Goal: Information Seeking & Learning: Compare options

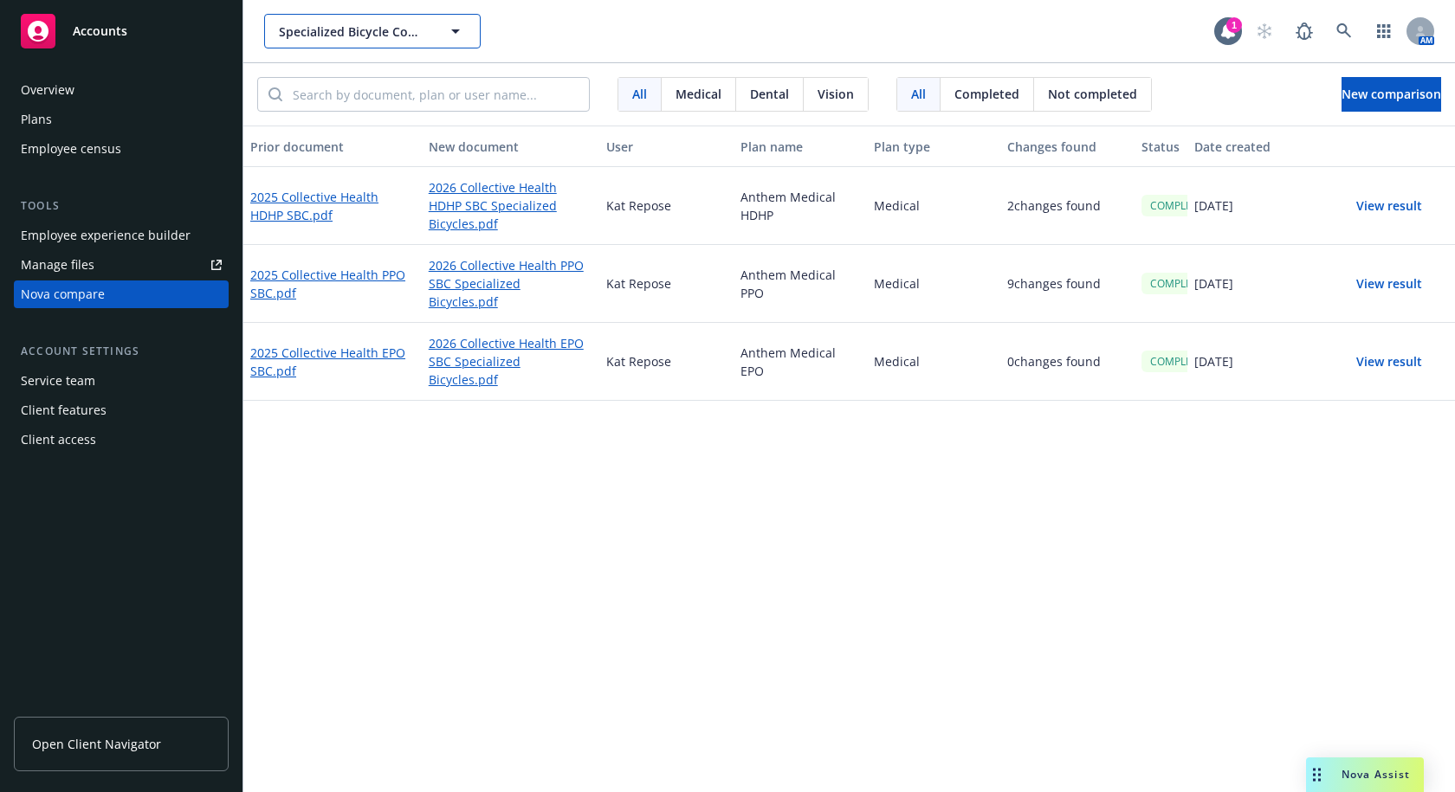
click at [389, 30] on span "Specialized Bicycle Components" at bounding box center [354, 32] width 150 height 18
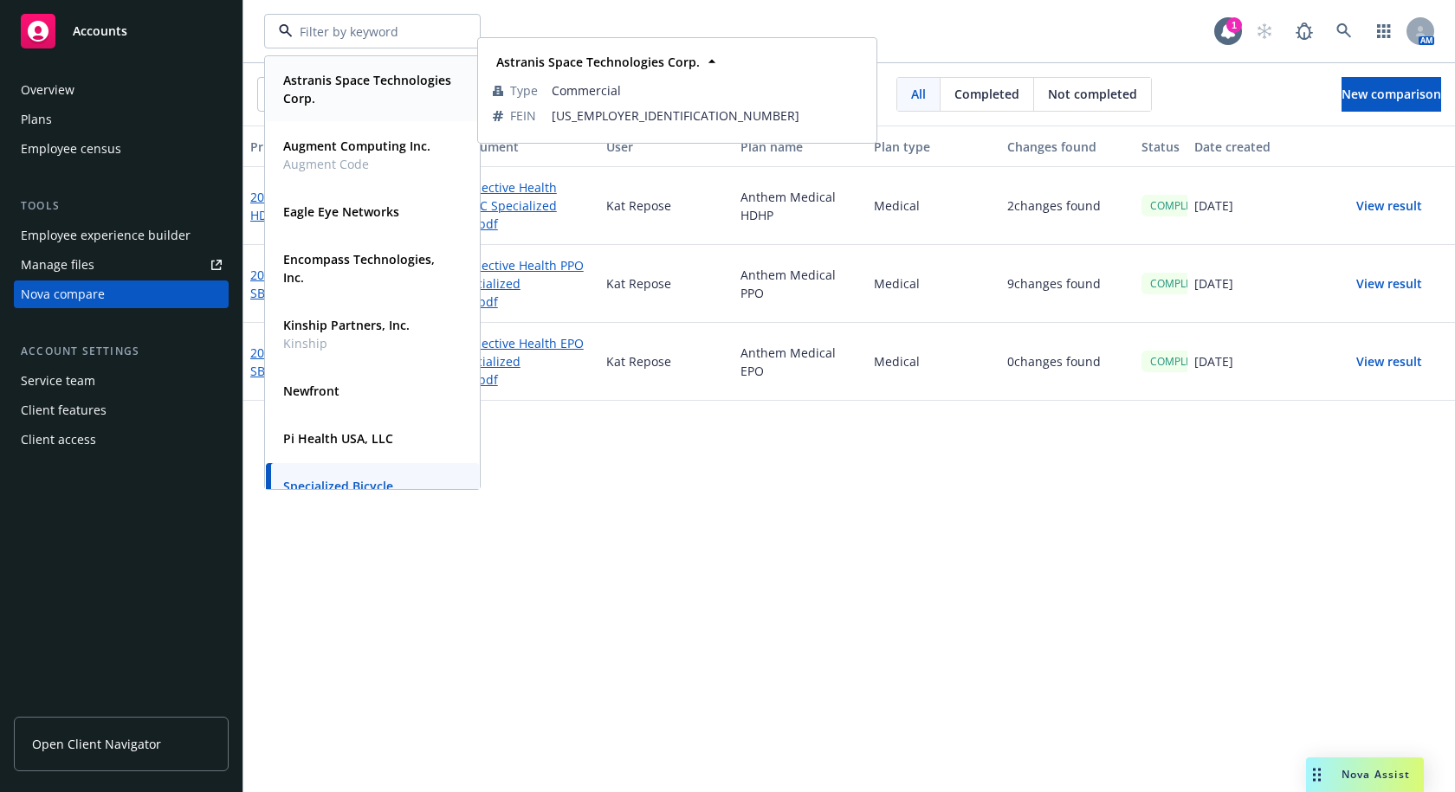
click at [387, 101] on strong "Astranis Space Technologies Corp." at bounding box center [367, 89] width 168 height 35
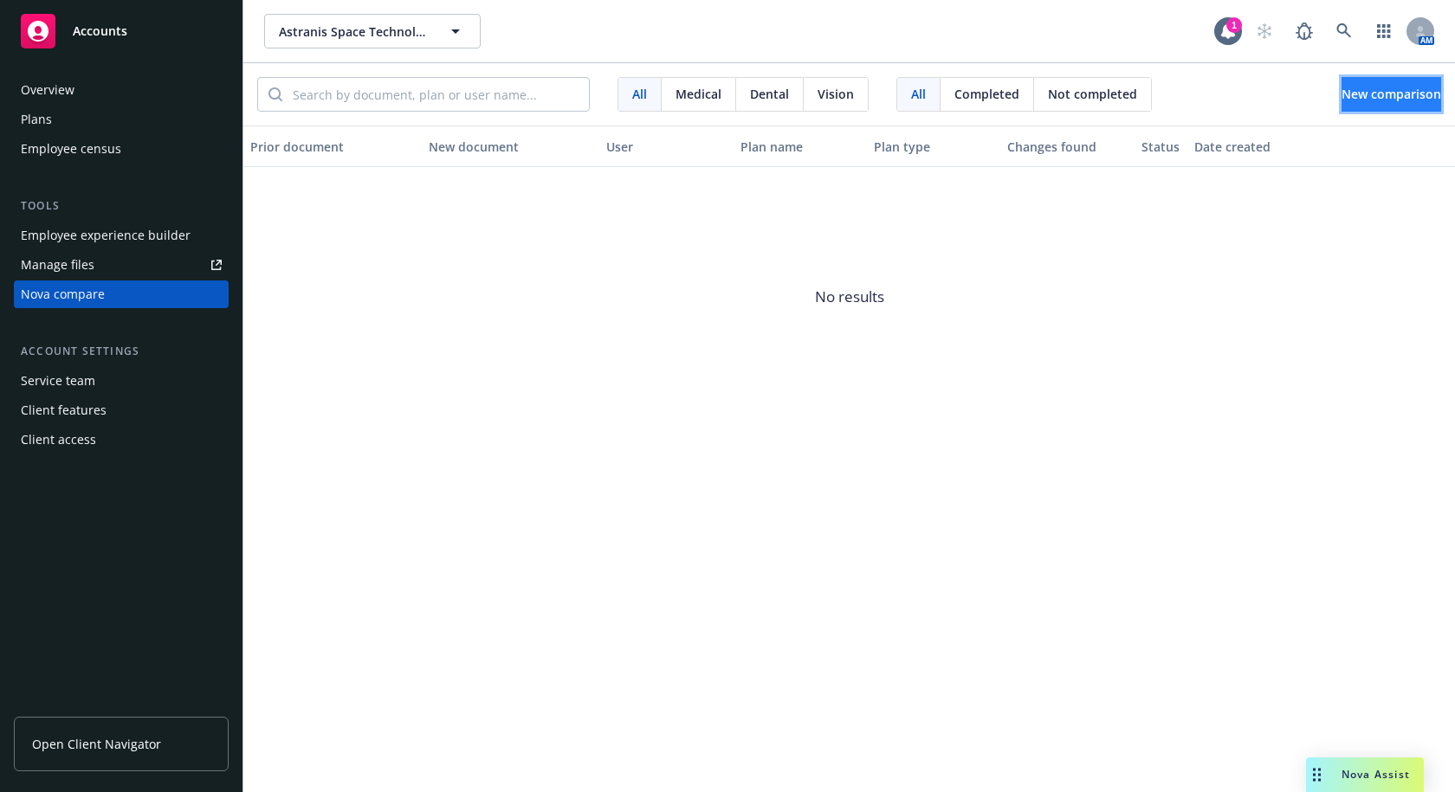
click at [1387, 99] on span "New comparison" at bounding box center [1391, 94] width 100 height 16
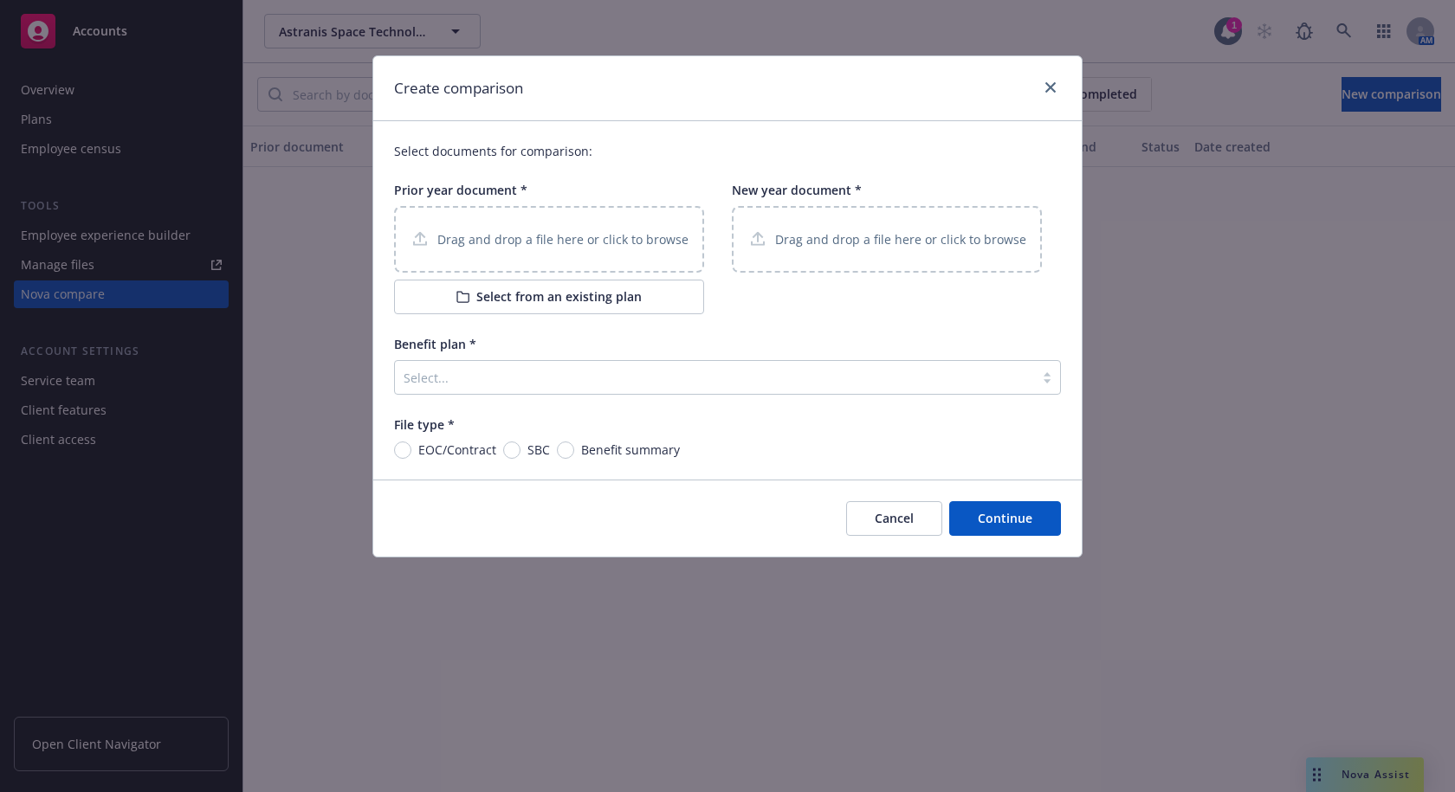
click at [545, 242] on p "Drag and drop a file here or click to browse" at bounding box center [562, 239] width 251 height 18
click at [822, 240] on p "Drag and drop a file here or click to browse" at bounding box center [900, 239] width 251 height 18
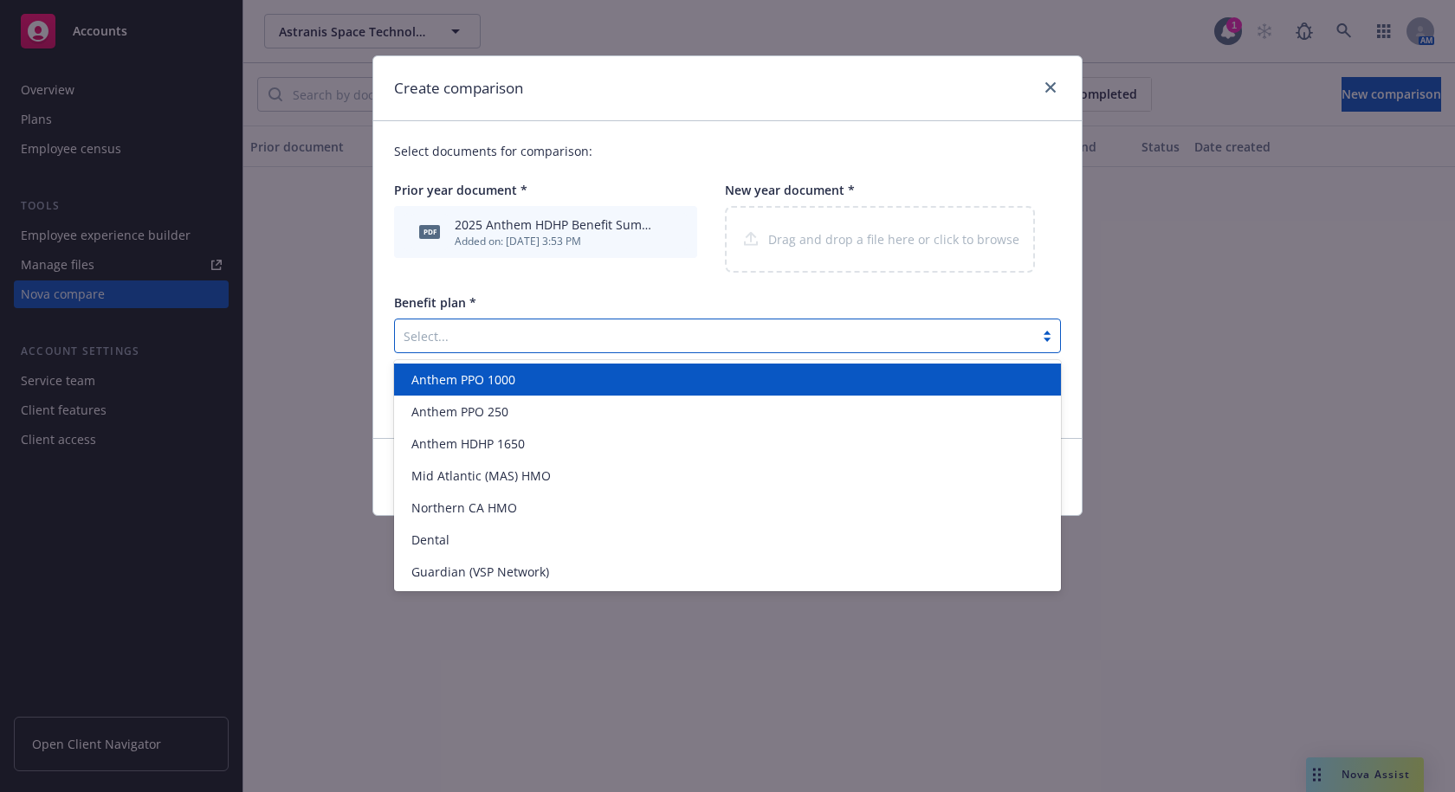
click at [535, 332] on div at bounding box center [714, 336] width 622 height 21
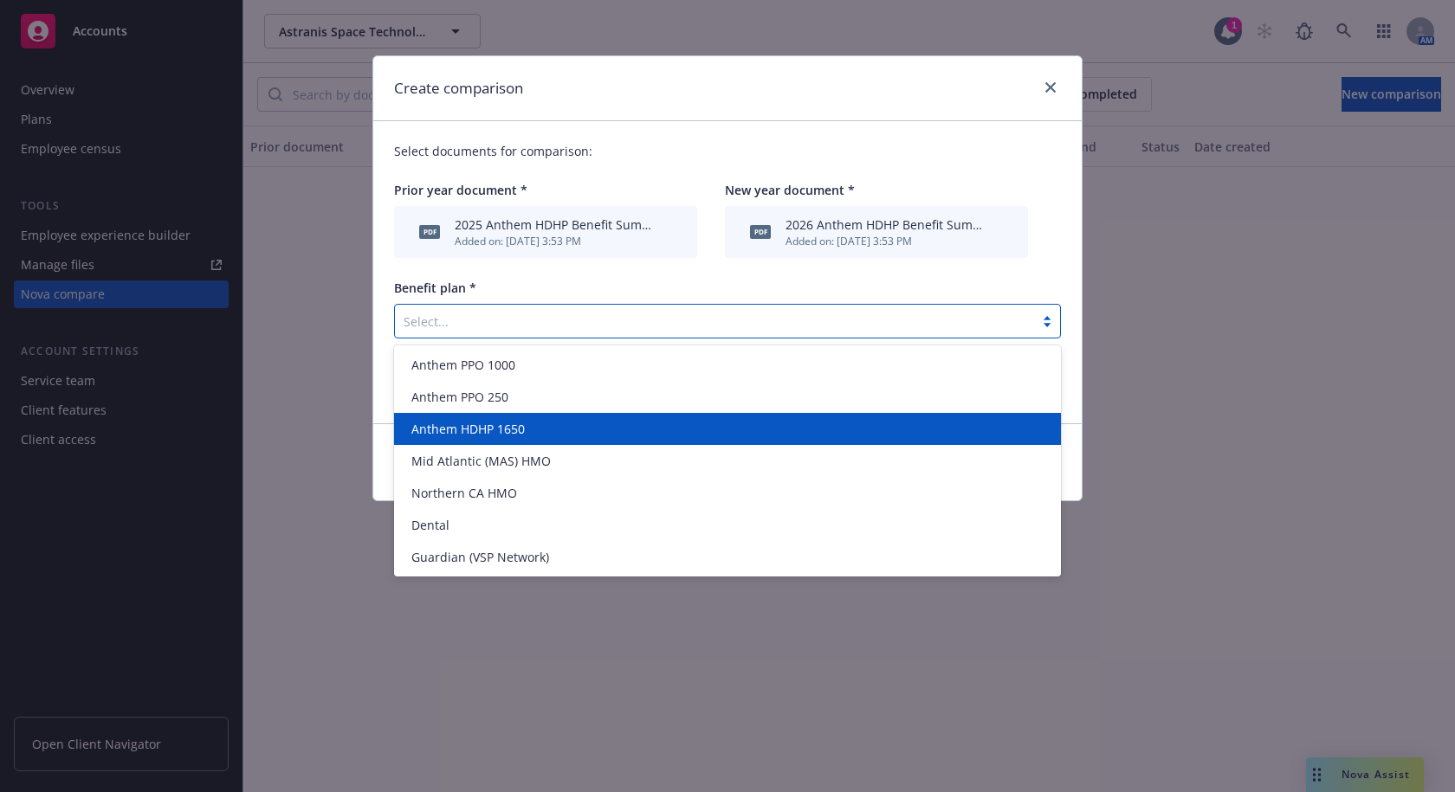
click at [489, 423] on span "Anthem HDHP 1650" at bounding box center [467, 429] width 113 height 18
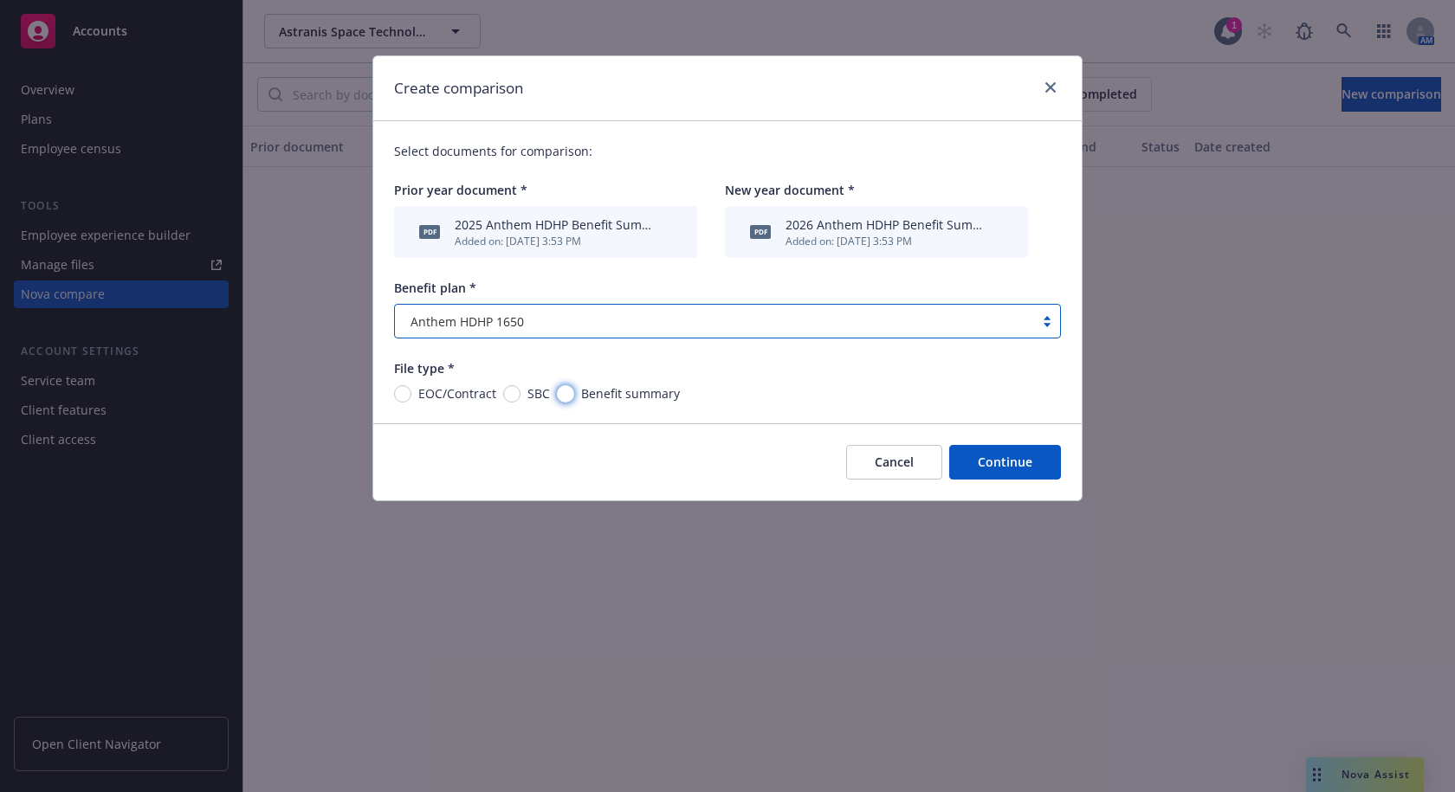
click at [566, 395] on input "Benefit summary" at bounding box center [565, 393] width 17 height 17
radio input "true"
click at [1022, 463] on button "Continue" at bounding box center [1005, 462] width 112 height 35
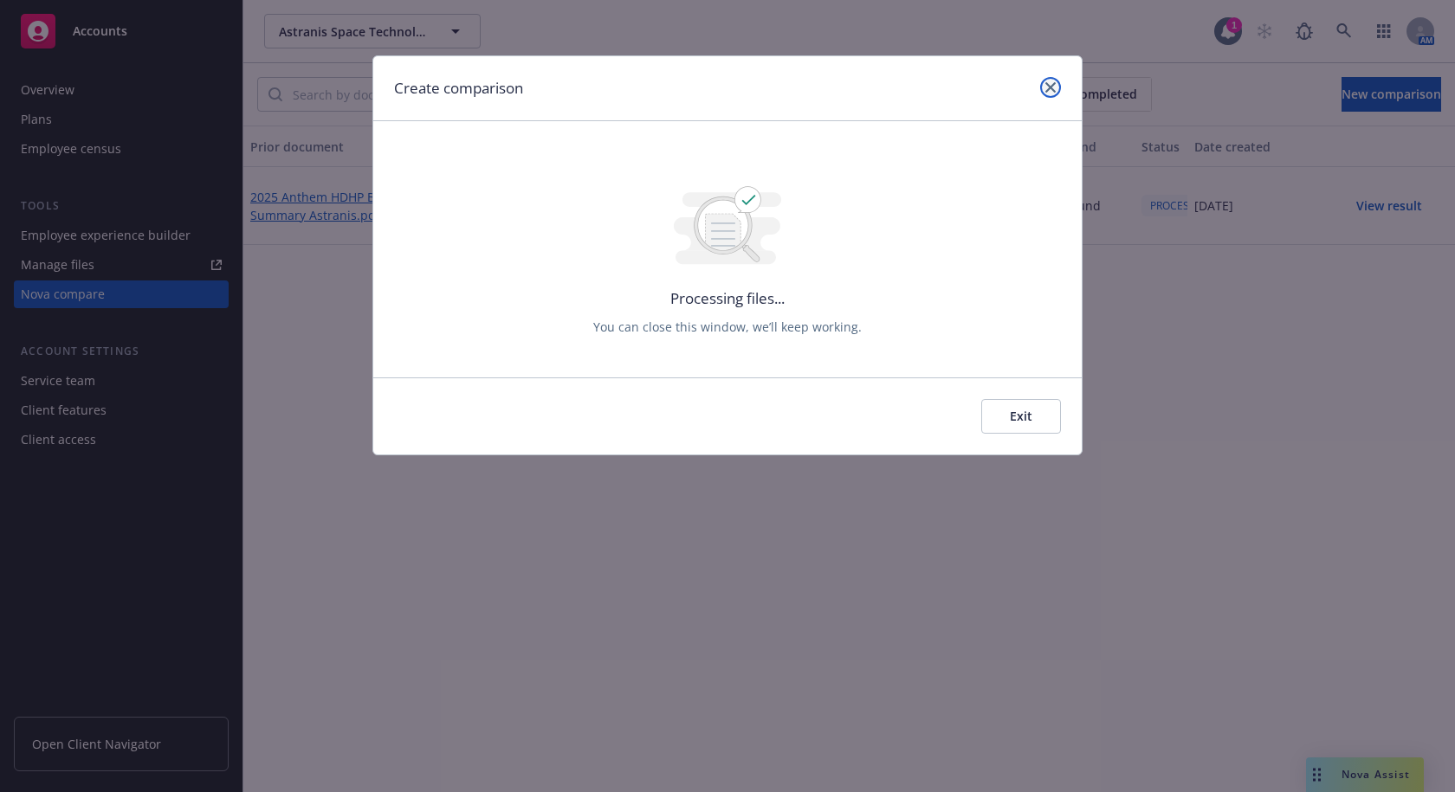
click at [1047, 83] on icon "close" at bounding box center [1050, 87] width 10 height 10
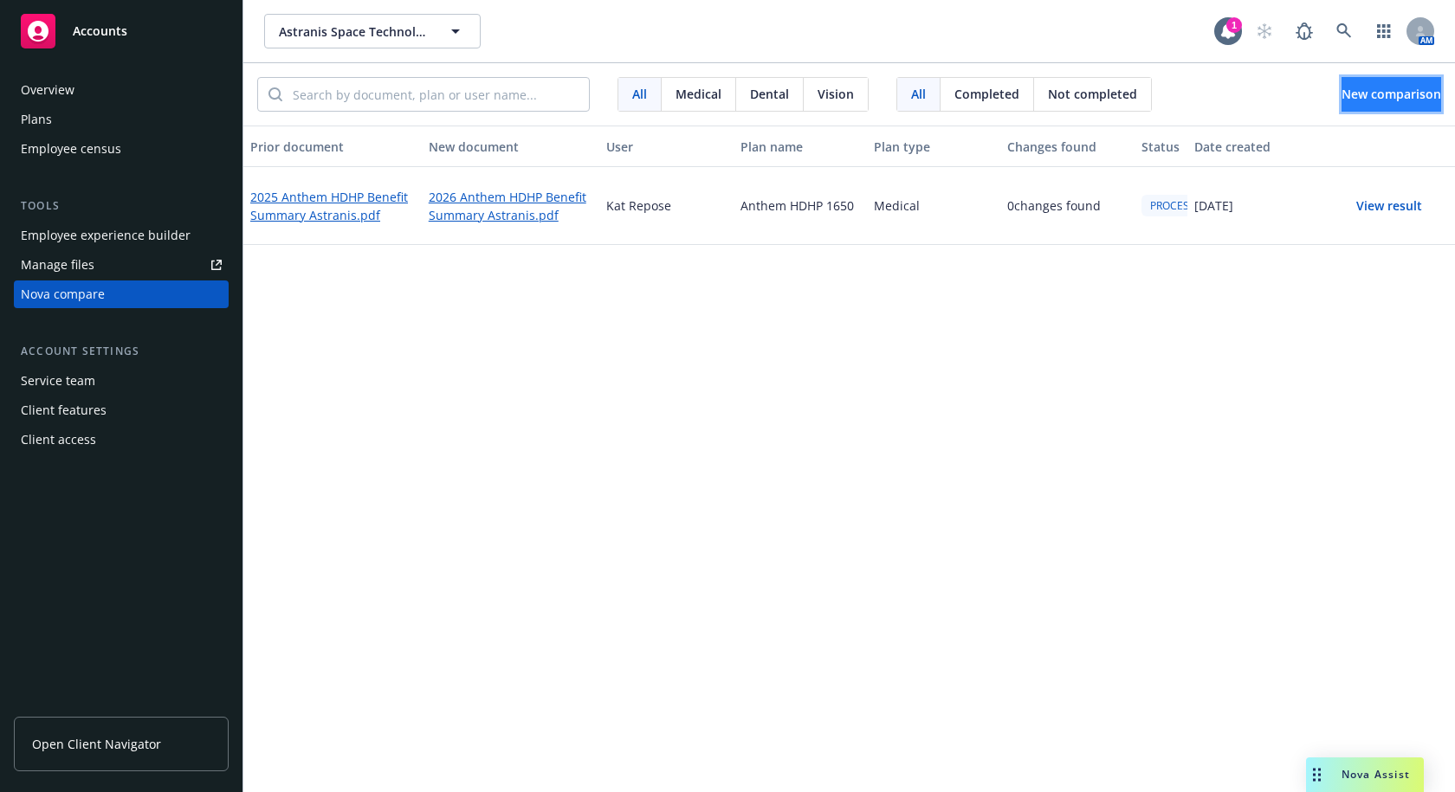
click at [1366, 93] on span "New comparison" at bounding box center [1391, 94] width 100 height 16
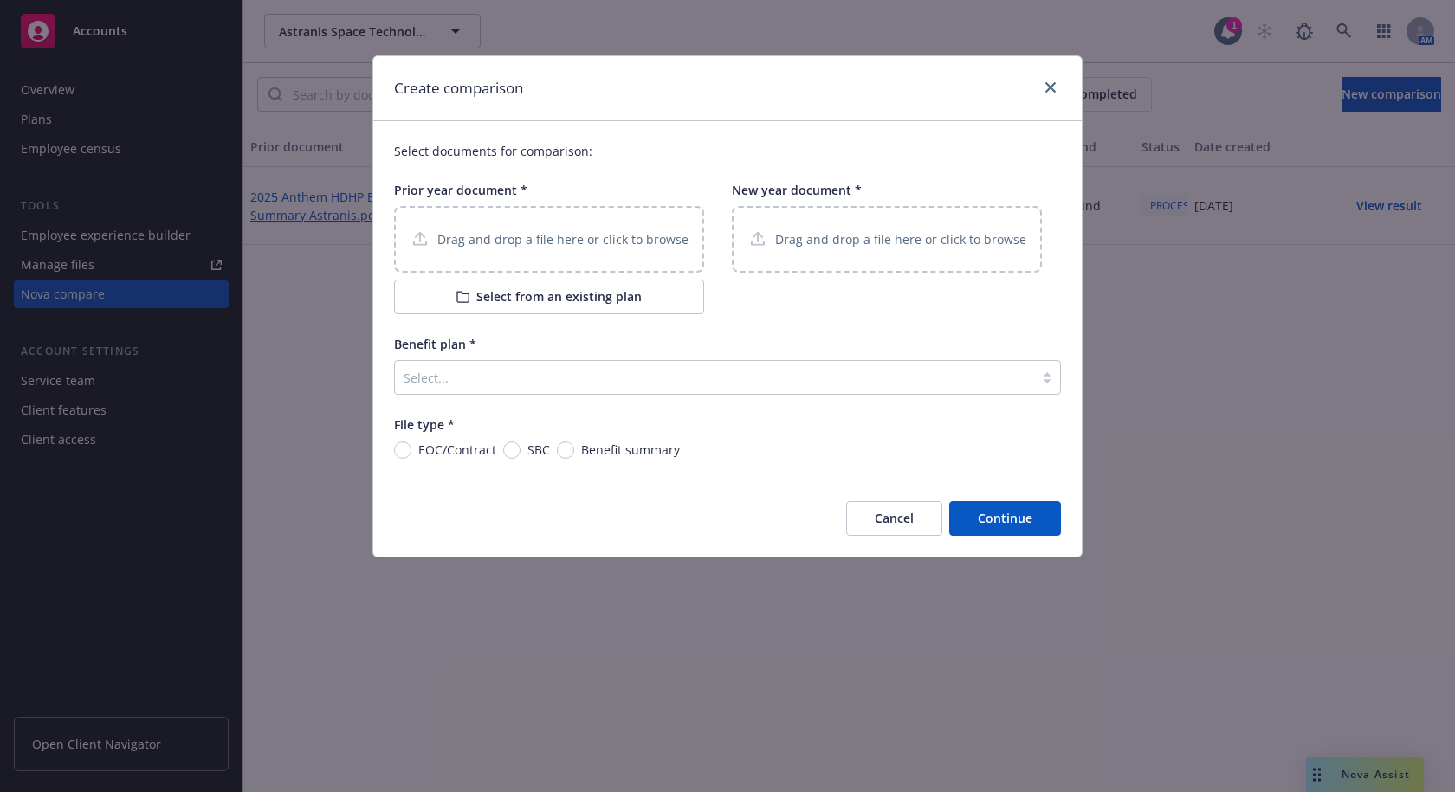
click at [922, 249] on div "Drag and drop a file here or click to browse" at bounding box center [886, 240] width 279 height 22
click at [591, 230] on p "Drag and drop a file here or click to browse" at bounding box center [562, 239] width 251 height 18
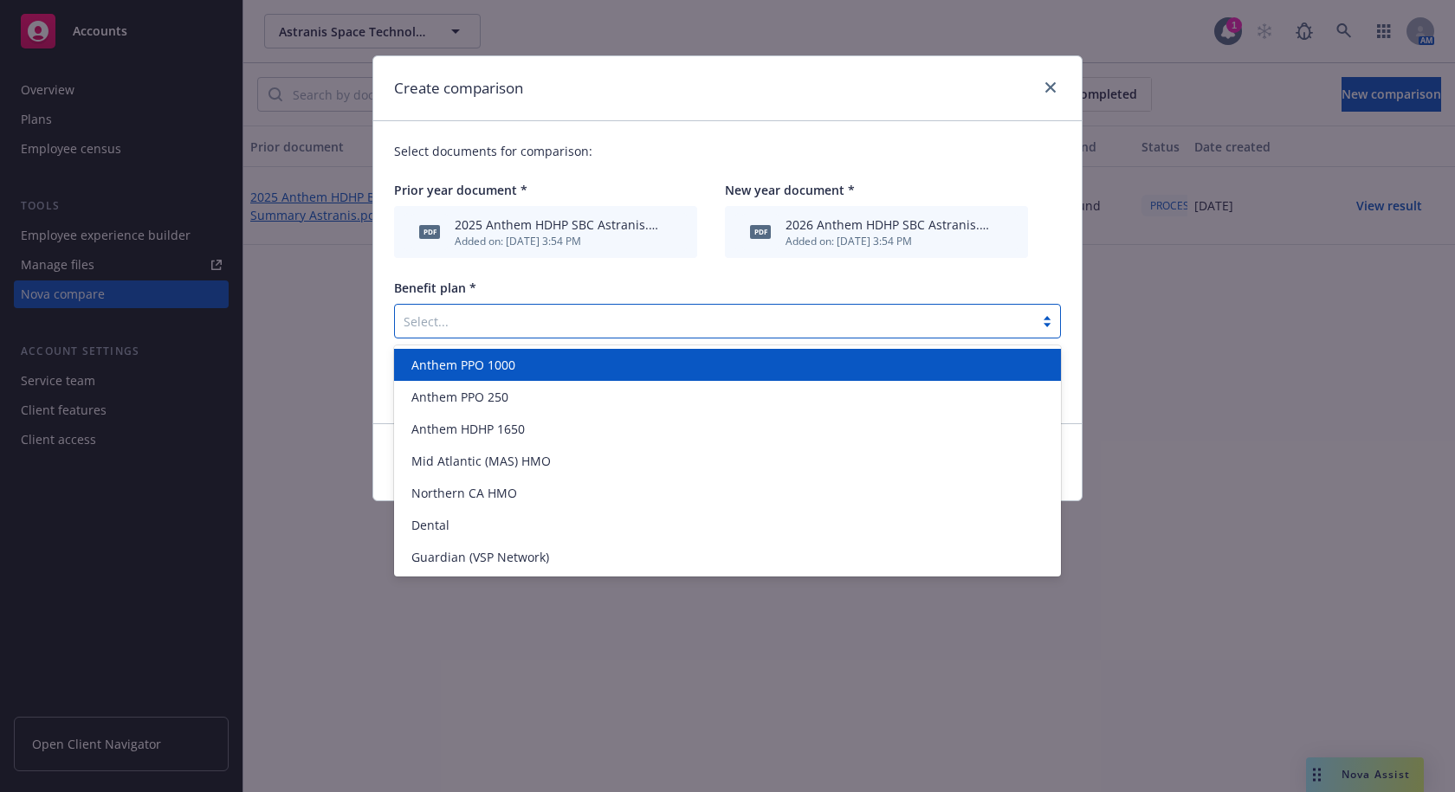
click at [771, 330] on div at bounding box center [714, 321] width 622 height 21
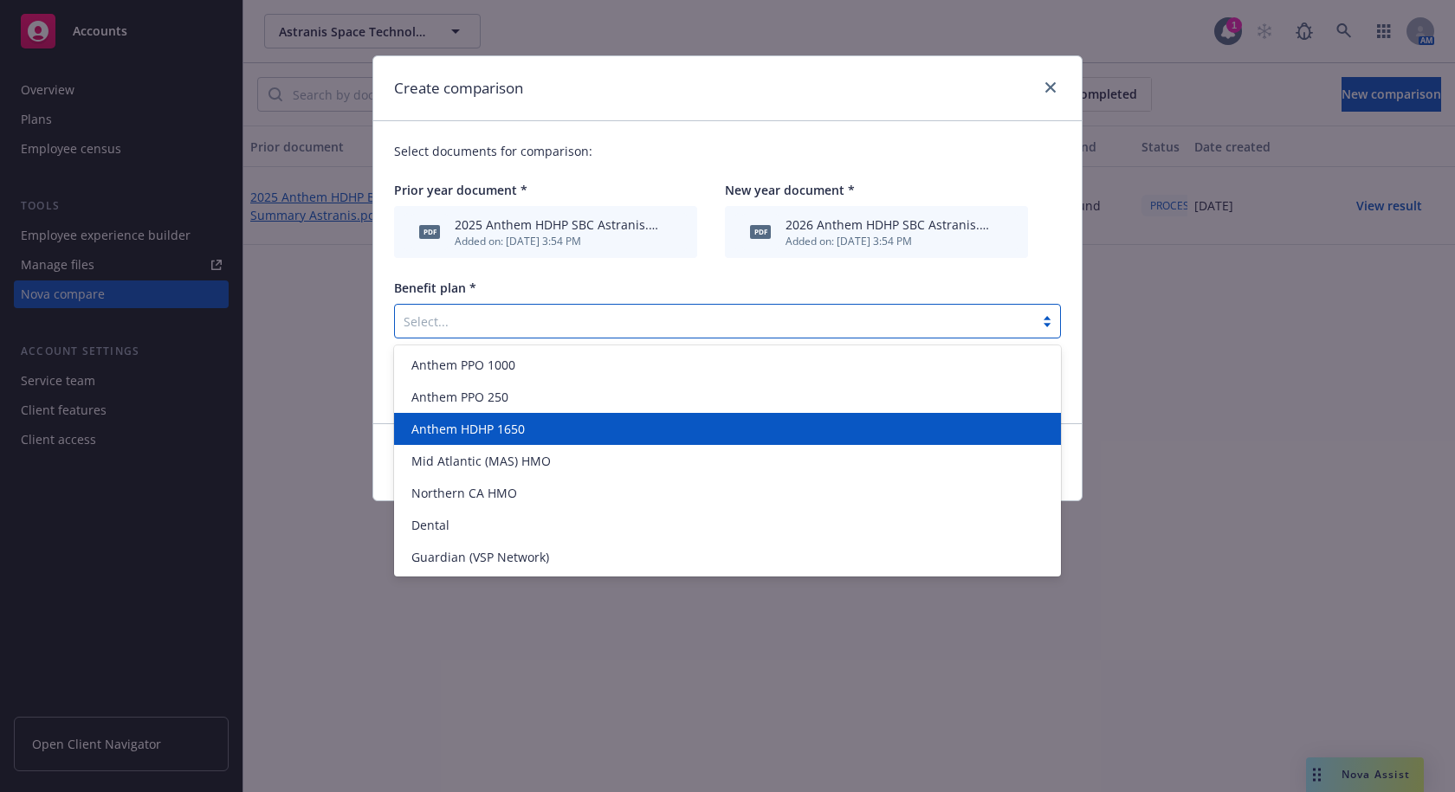
click at [510, 424] on span "Anthem HDHP 1650" at bounding box center [467, 429] width 113 height 18
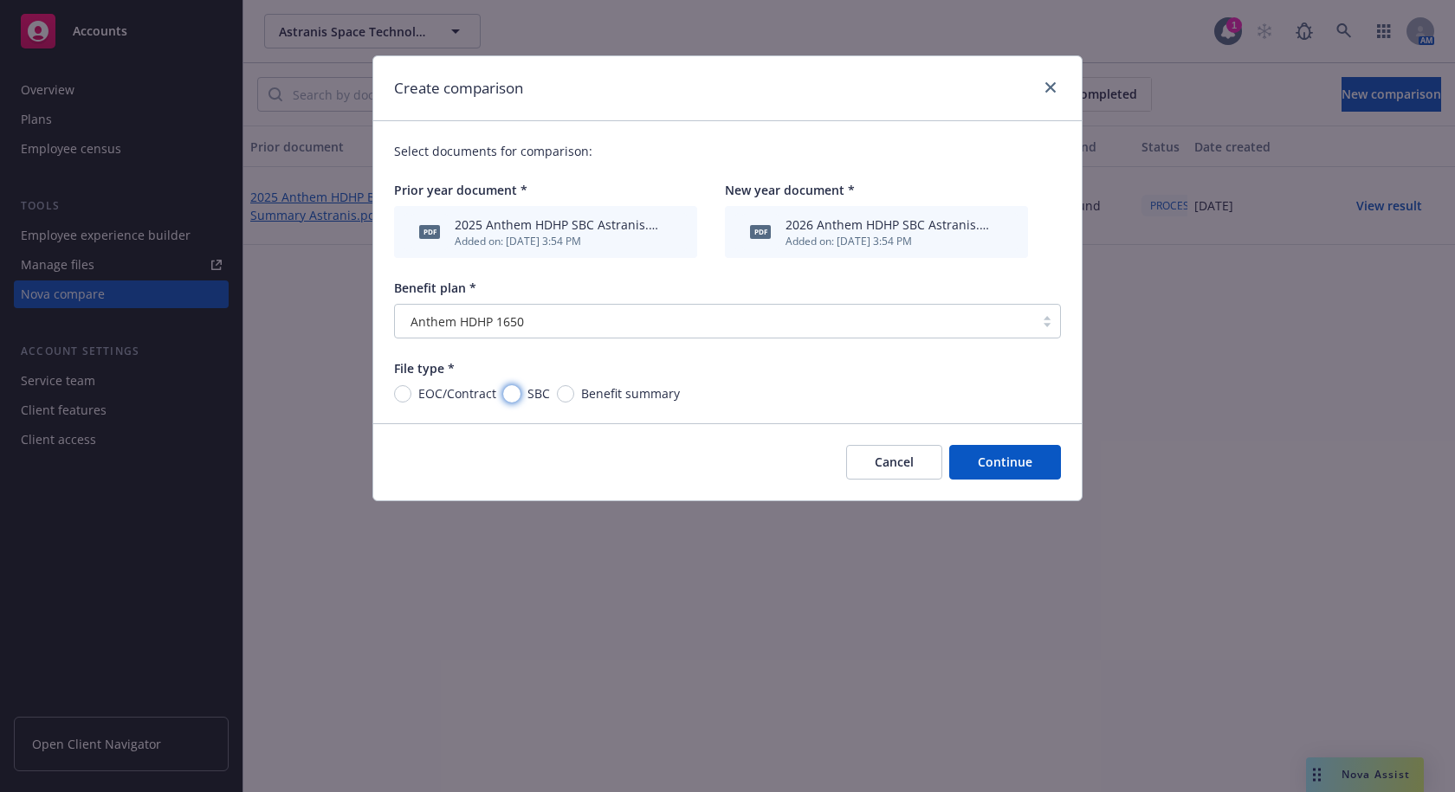
click at [507, 392] on input "SBC" at bounding box center [511, 393] width 17 height 17
radio input "true"
click at [1030, 468] on button "Continue" at bounding box center [1005, 462] width 112 height 35
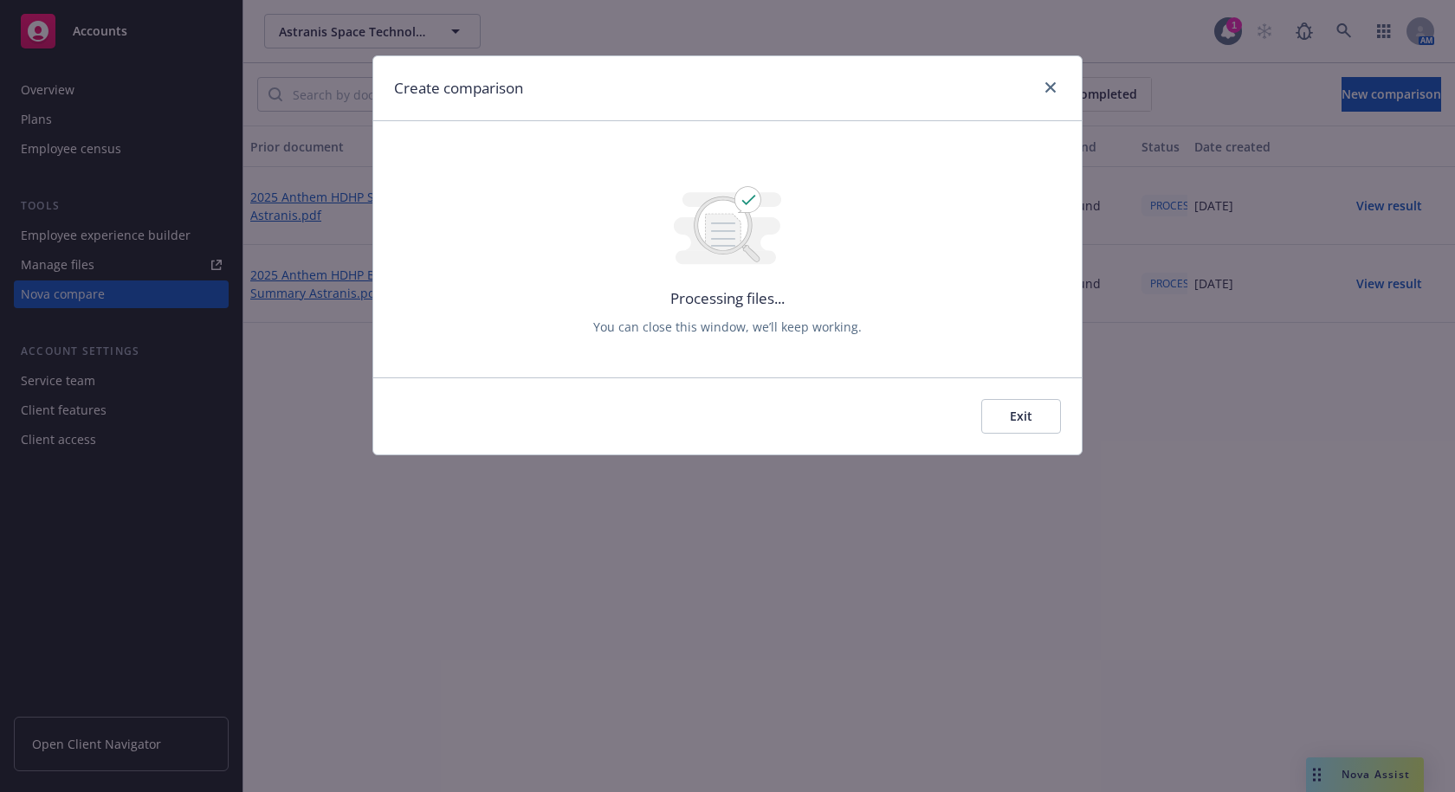
click at [1049, 413] on button "Exit" at bounding box center [1021, 416] width 80 height 35
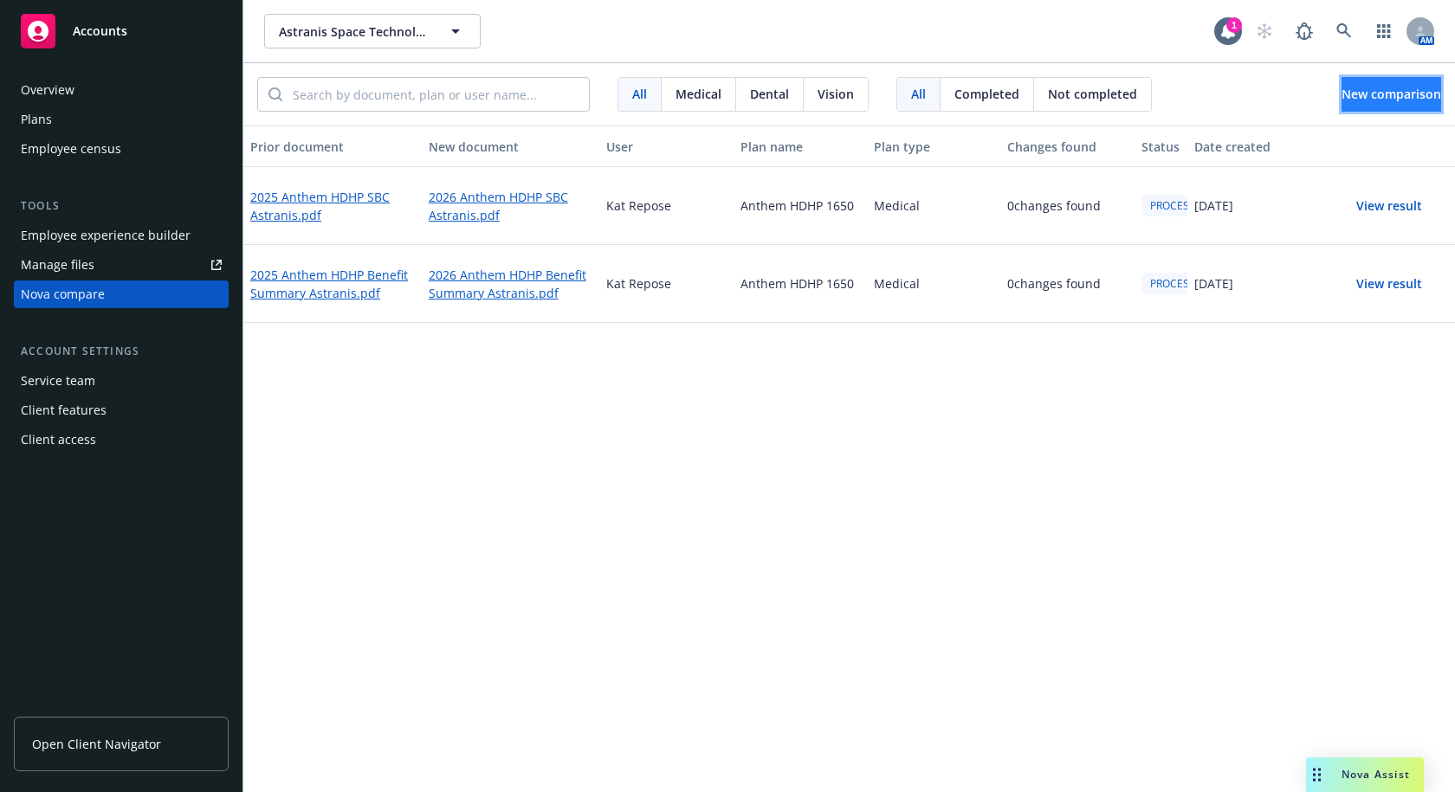
click at [1391, 92] on span "New comparison" at bounding box center [1391, 94] width 100 height 16
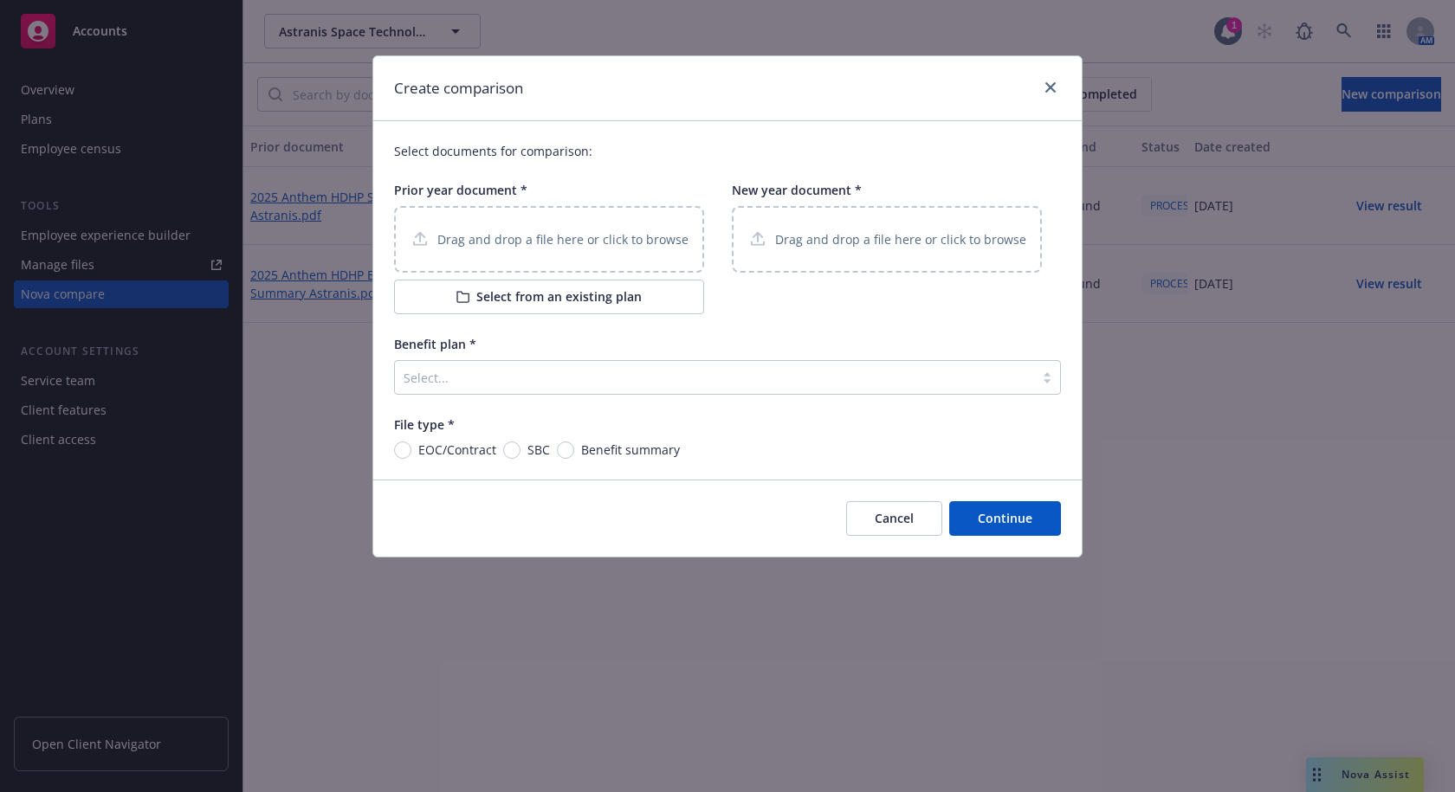
click at [560, 251] on div "Drag and drop a file here or click to browse" at bounding box center [549, 239] width 310 height 67
click at [874, 246] on p "Drag and drop a file here or click to browse" at bounding box center [900, 239] width 251 height 18
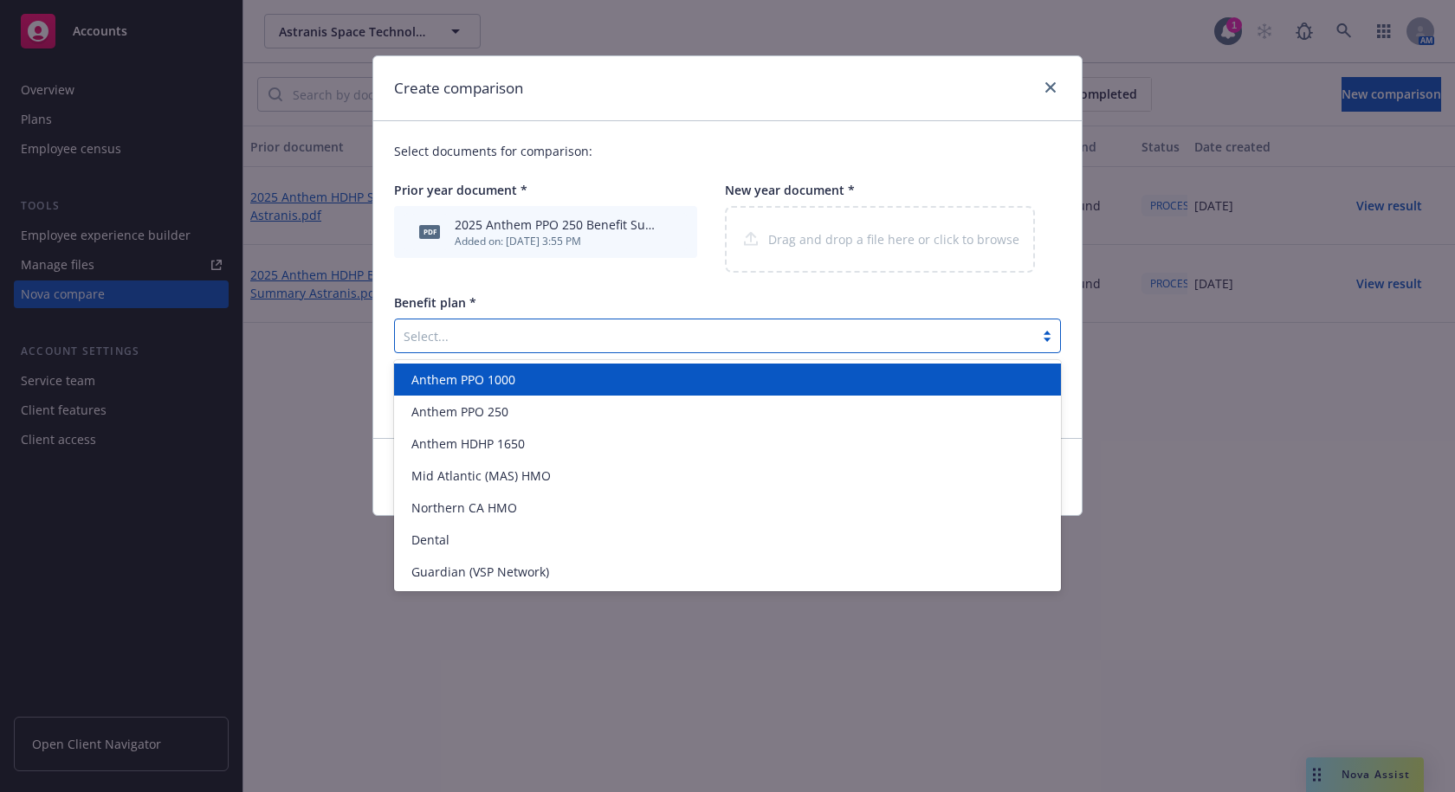
click at [571, 338] on div at bounding box center [714, 336] width 622 height 21
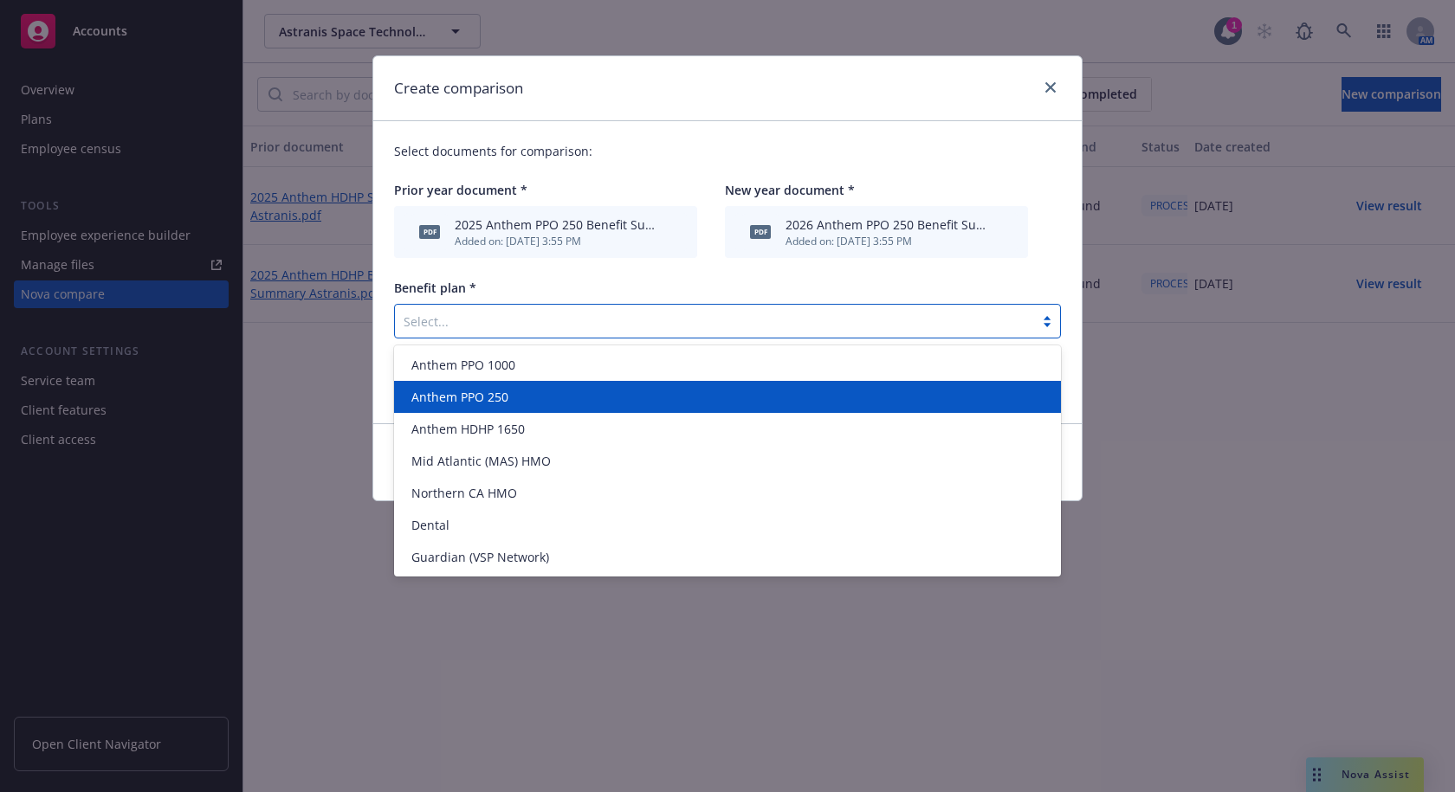
click at [481, 393] on span "Anthem PPO 250" at bounding box center [459, 397] width 97 height 18
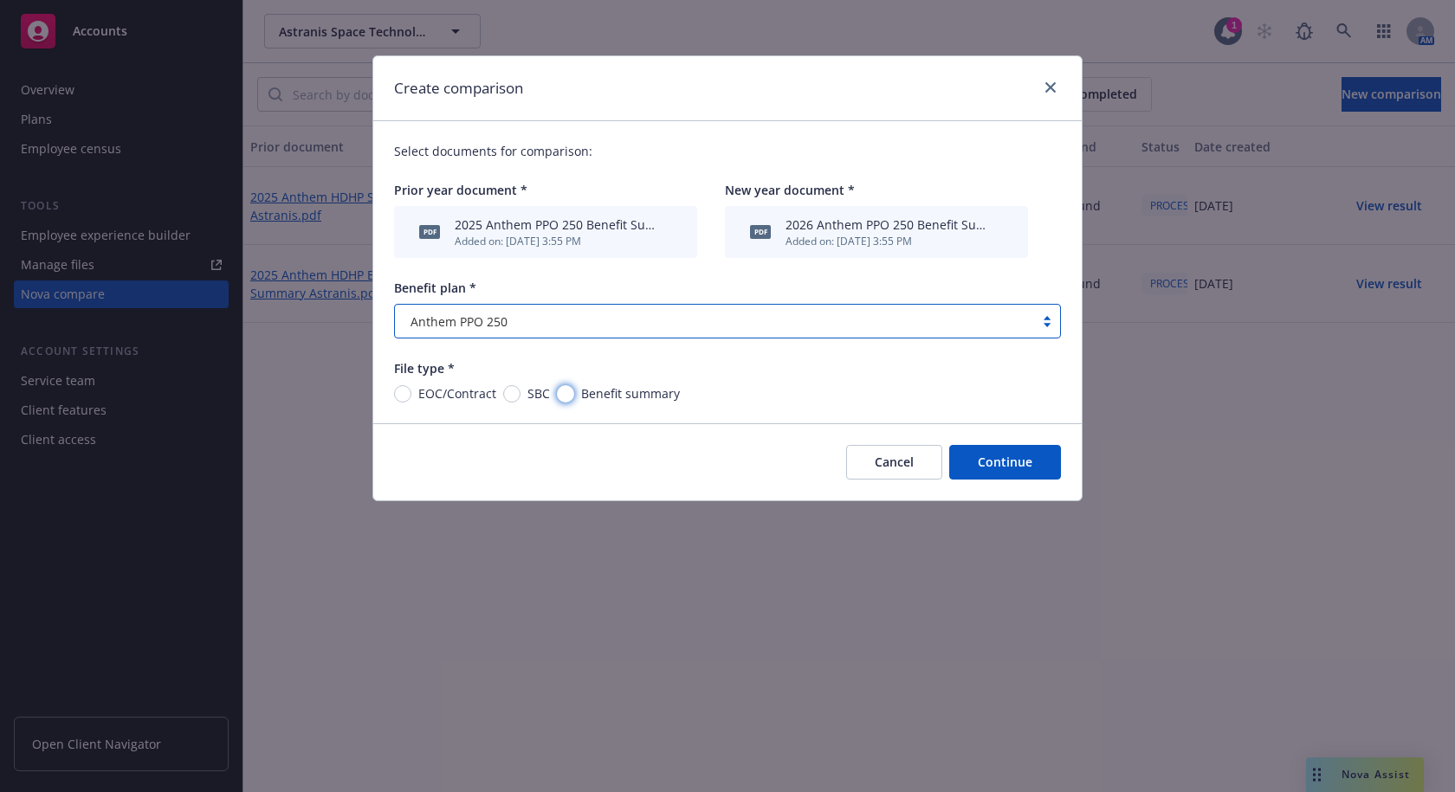
click at [561, 394] on input "Benefit summary" at bounding box center [565, 393] width 17 height 17
radio input "true"
click at [1015, 465] on button "Continue" at bounding box center [1005, 462] width 112 height 35
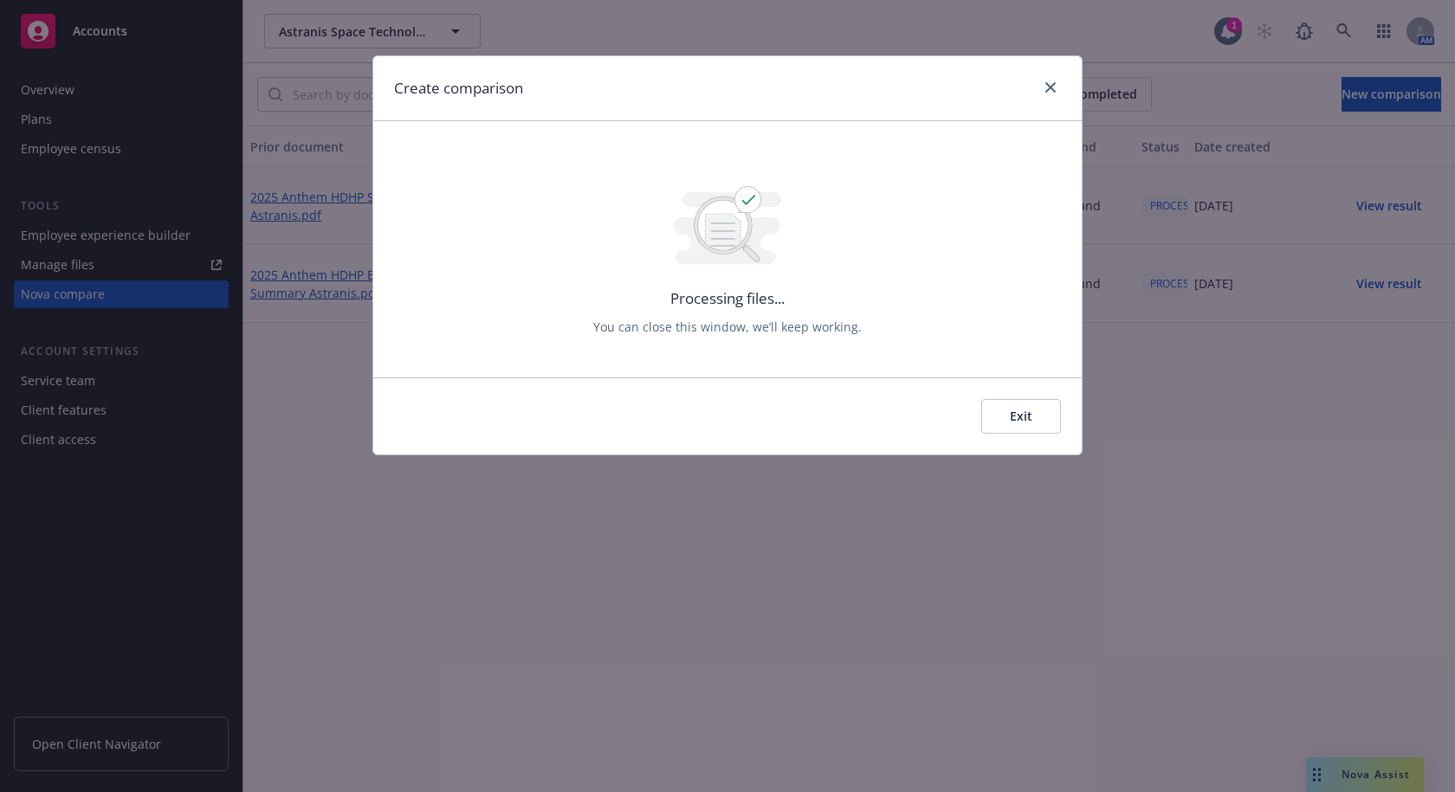
click at [1021, 413] on button "Exit" at bounding box center [1021, 416] width 80 height 35
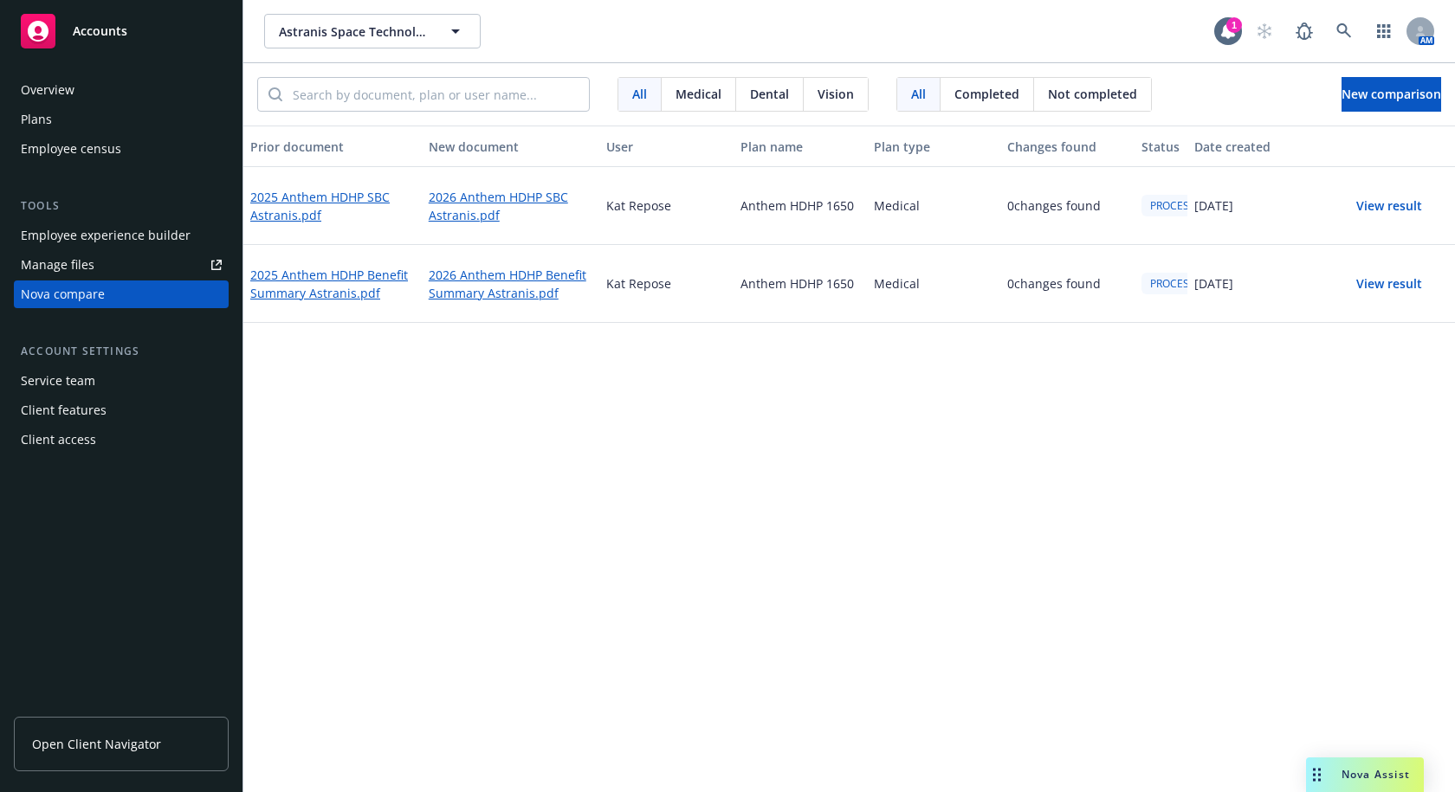
click at [674, 405] on div "Prior document New document User Plan name Plan type Changes found Status Date …" at bounding box center [848, 459] width 1211 height 667
click at [1188, 397] on div "Prior document New document User Plan name Plan type Changes found Status Date …" at bounding box center [848, 459] width 1211 height 667
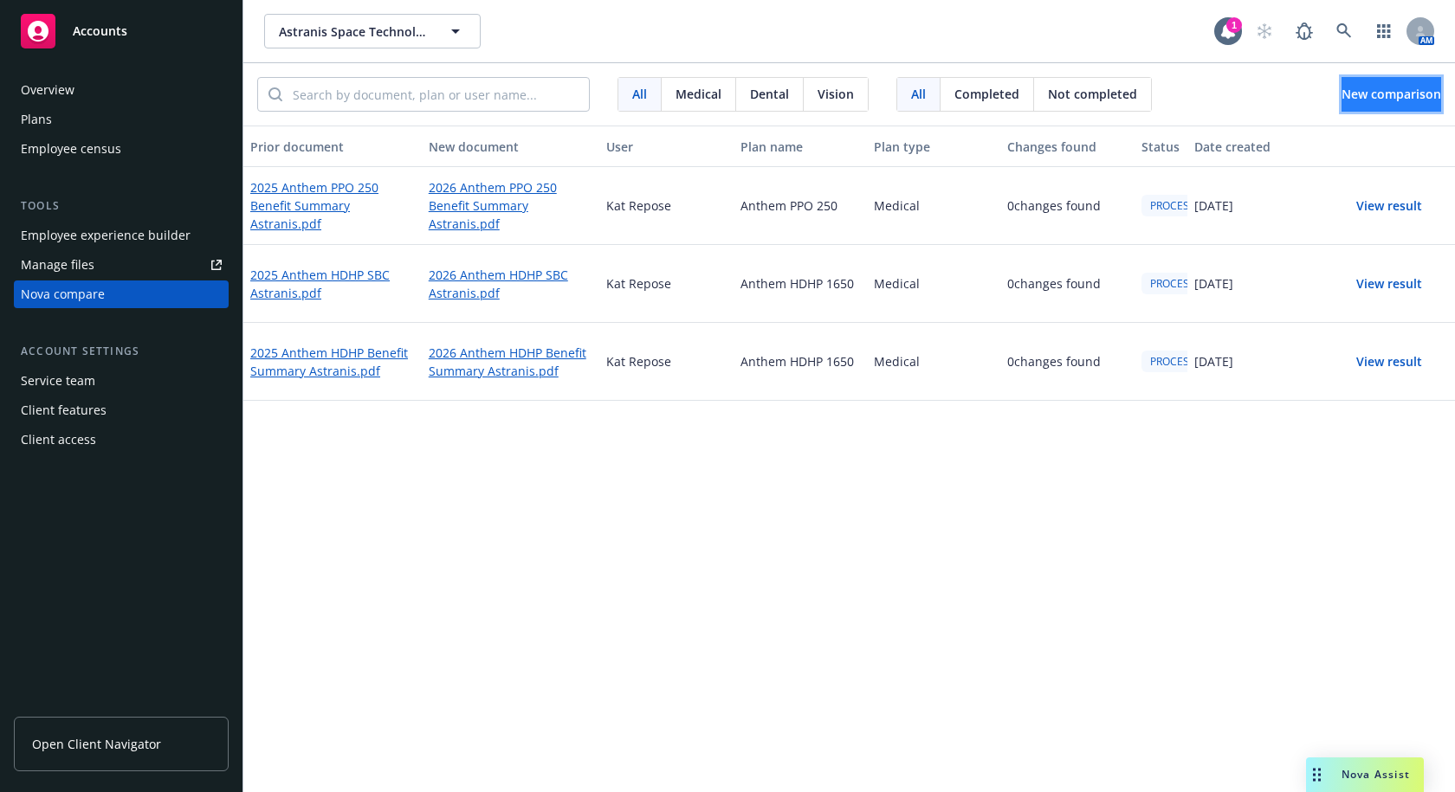
click at [1354, 91] on span "New comparison" at bounding box center [1391, 94] width 100 height 16
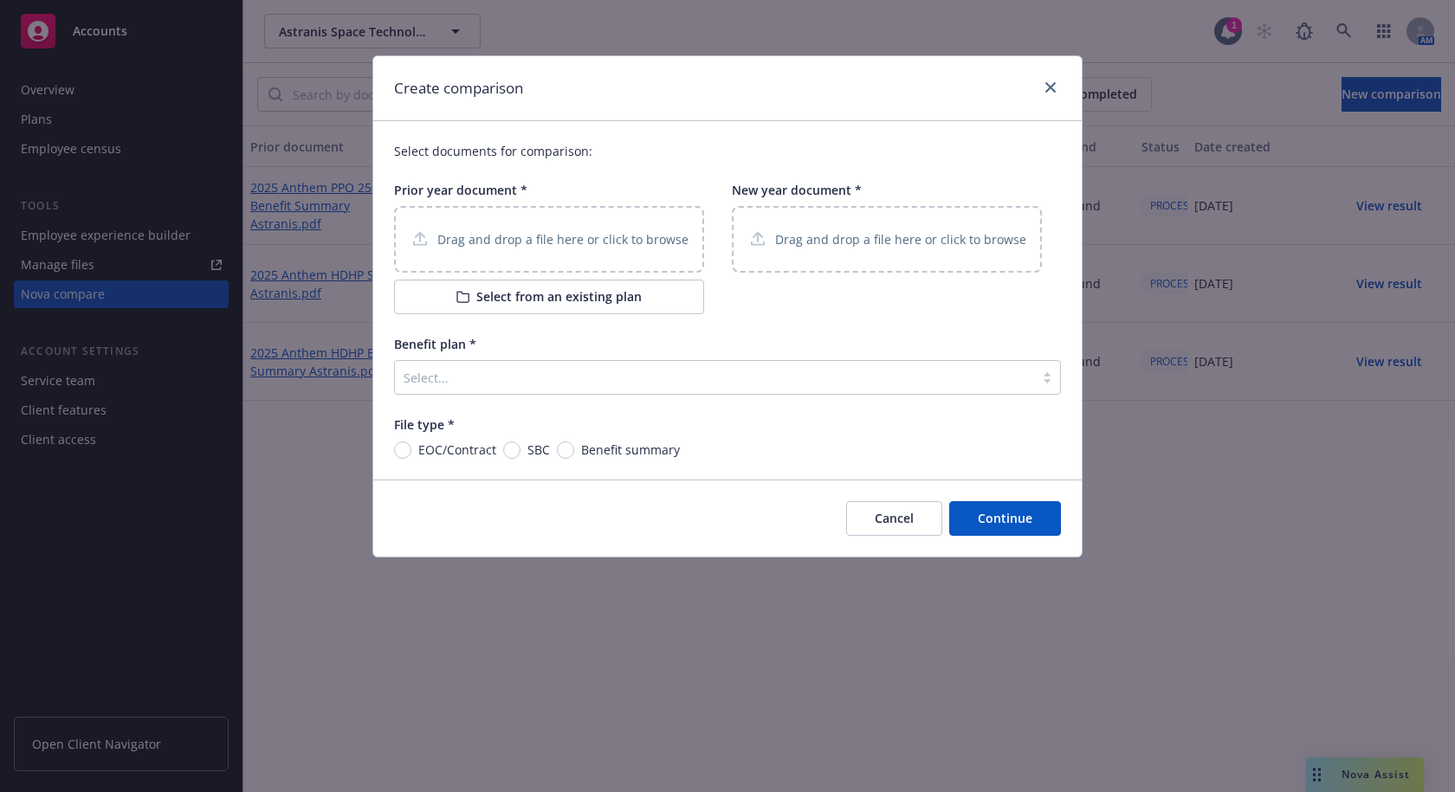
click at [824, 235] on p "Drag and drop a file here or click to browse" at bounding box center [900, 239] width 251 height 18
click at [534, 247] on p "Drag and drop a file here or click to browse" at bounding box center [562, 239] width 251 height 18
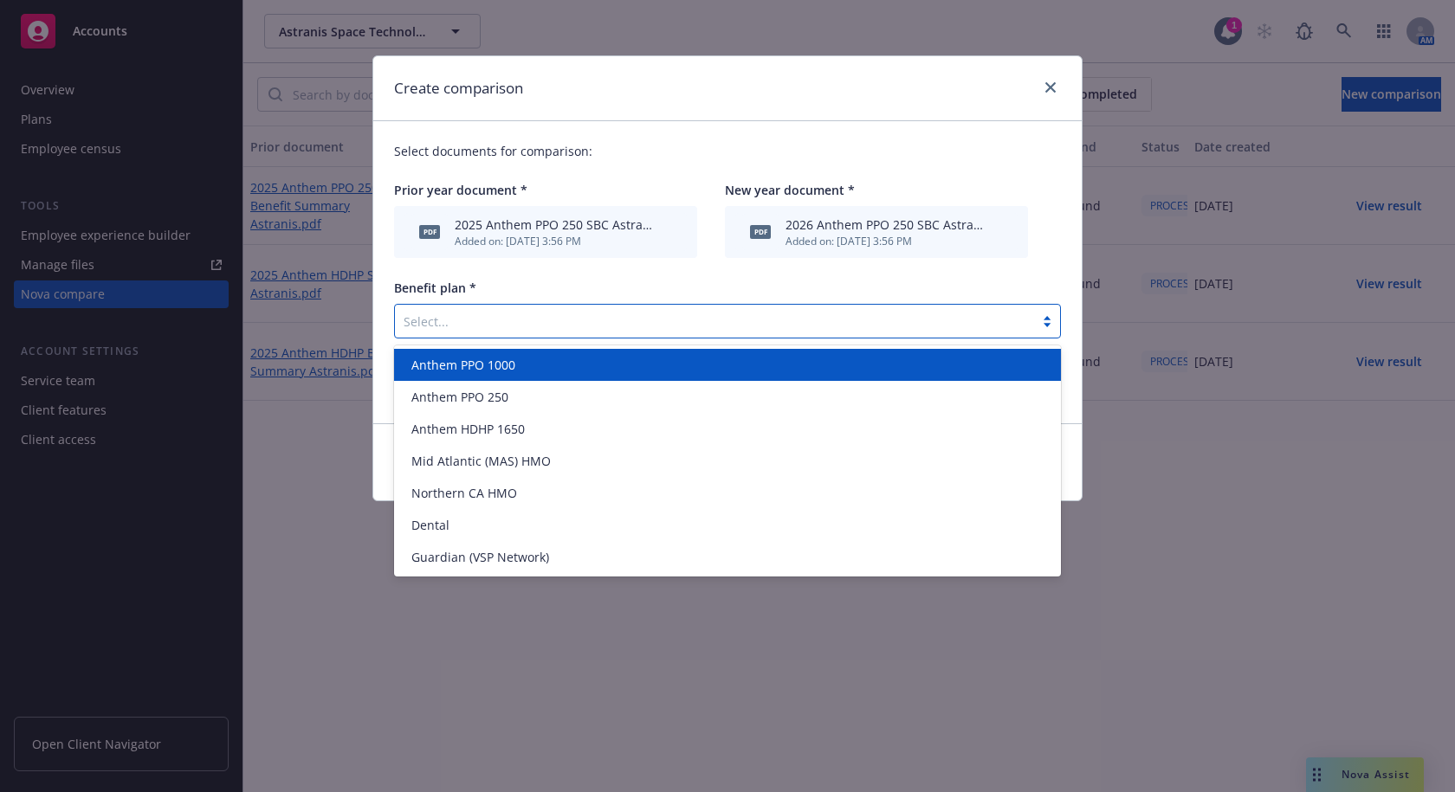
click at [558, 328] on div at bounding box center [714, 321] width 622 height 21
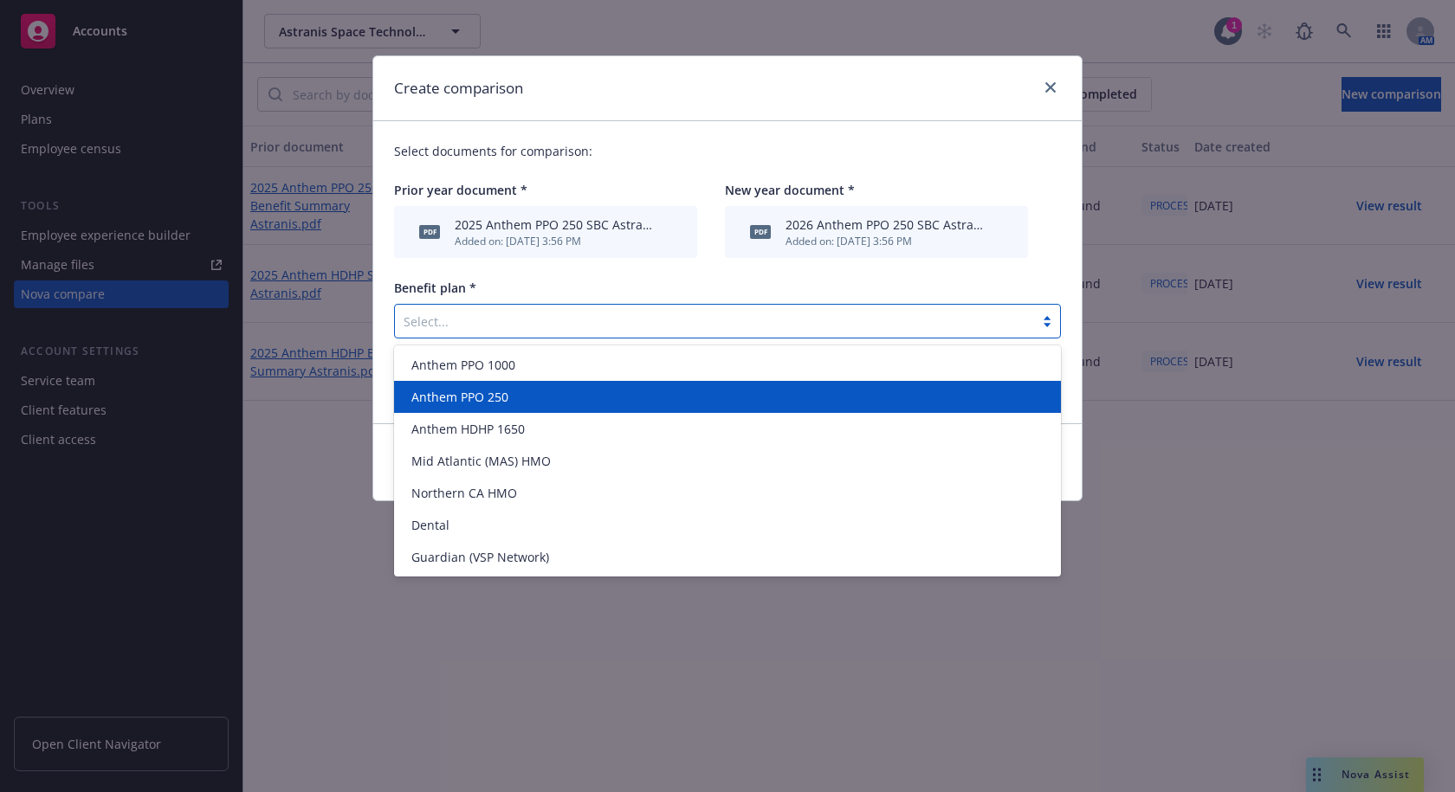
click at [488, 393] on span "Anthem PPO 250" at bounding box center [459, 397] width 97 height 18
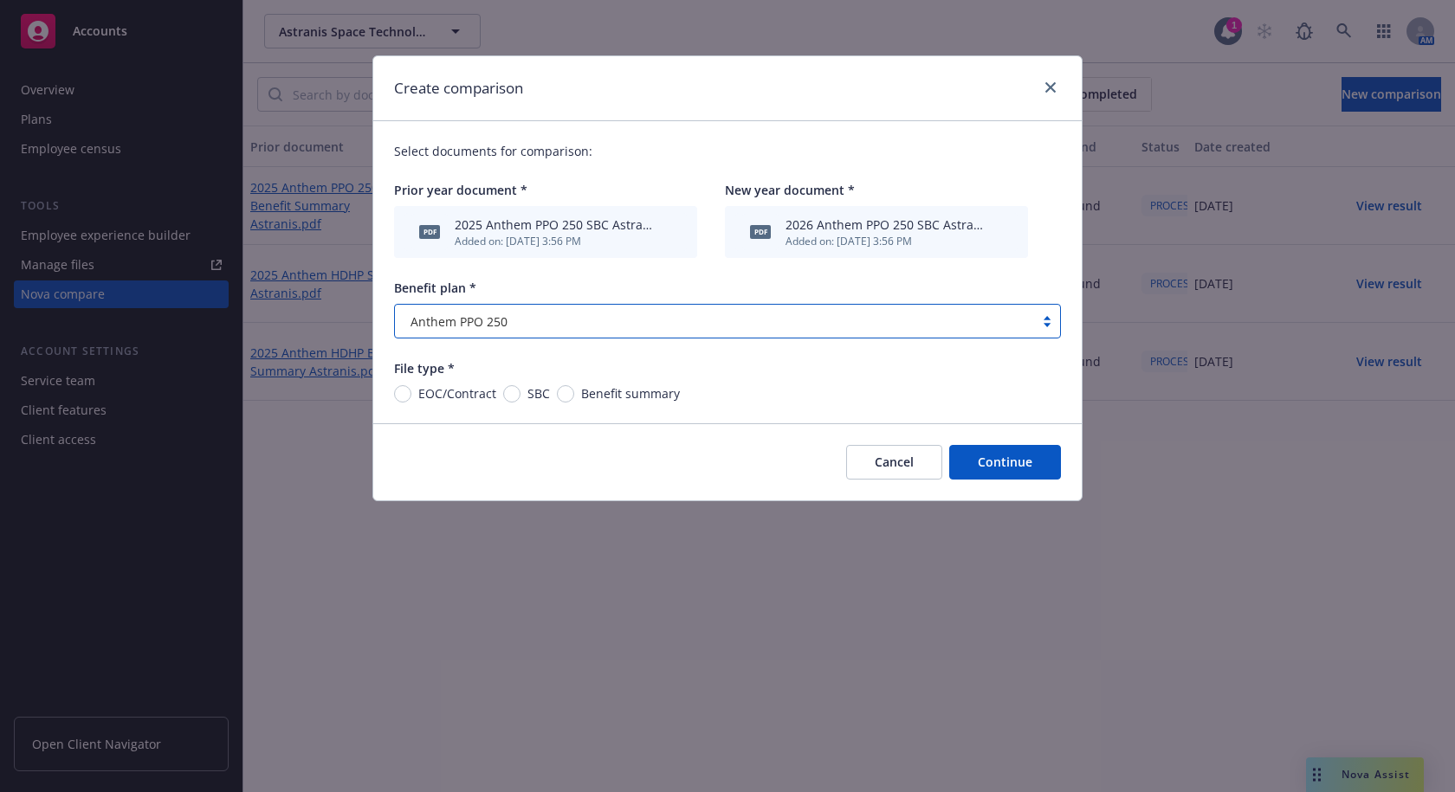
click at [521, 392] on span "SBC" at bounding box center [534, 393] width 29 height 18
click at [520, 392] on input "SBC" at bounding box center [511, 393] width 17 height 17
radio input "true"
click at [1025, 464] on button "Continue" at bounding box center [1005, 462] width 112 height 35
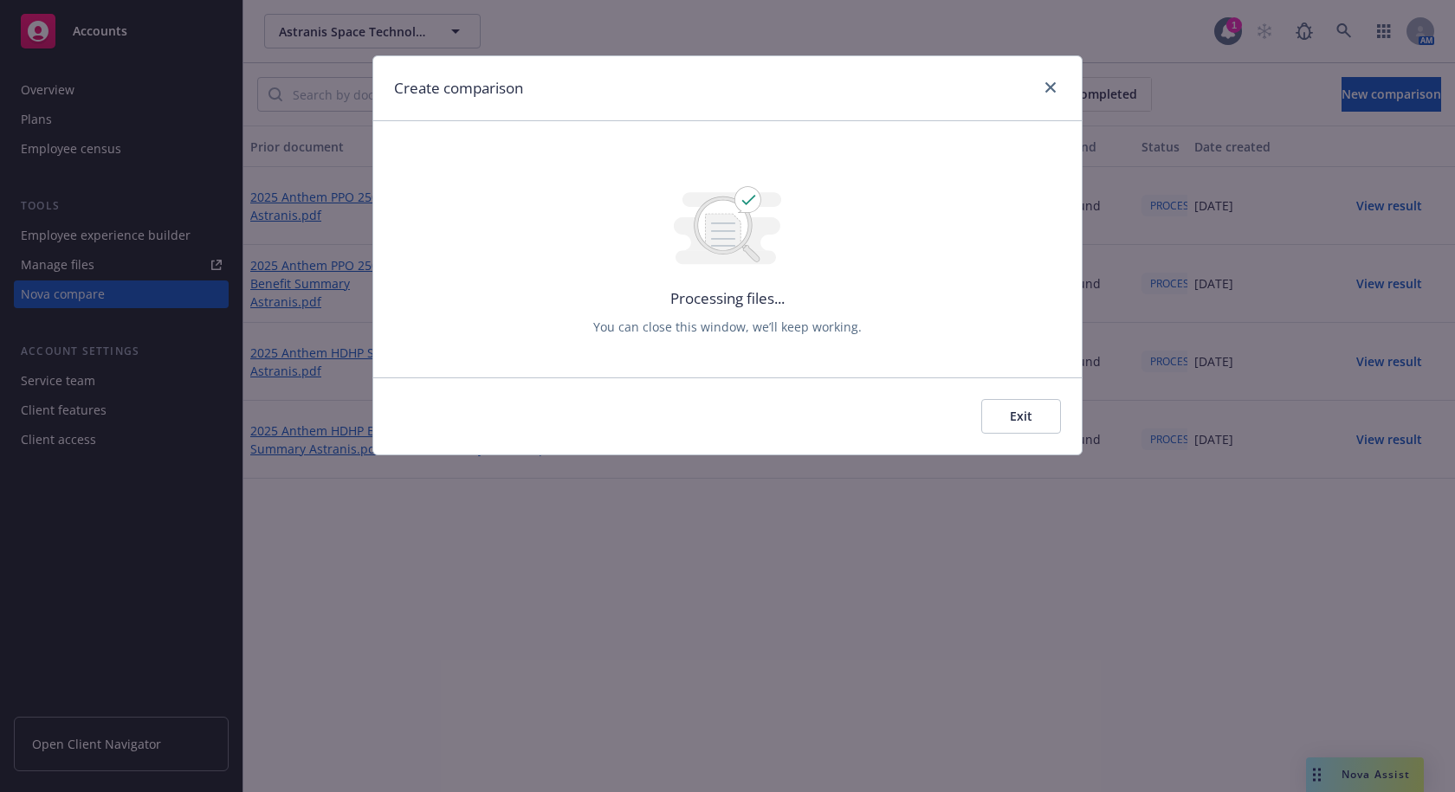
click at [1013, 423] on button "Exit" at bounding box center [1021, 416] width 80 height 35
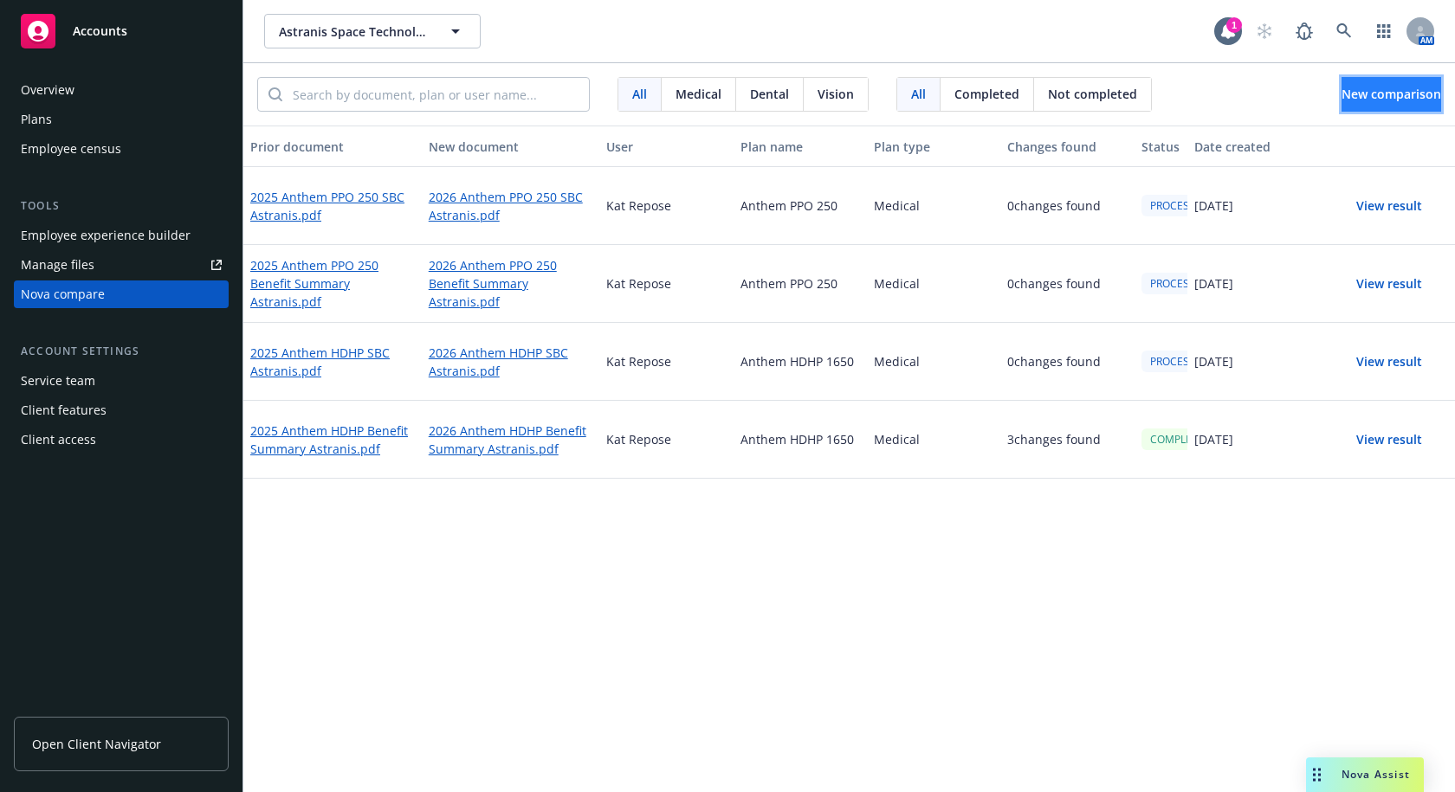
click at [1364, 99] on span "New comparison" at bounding box center [1391, 94] width 100 height 16
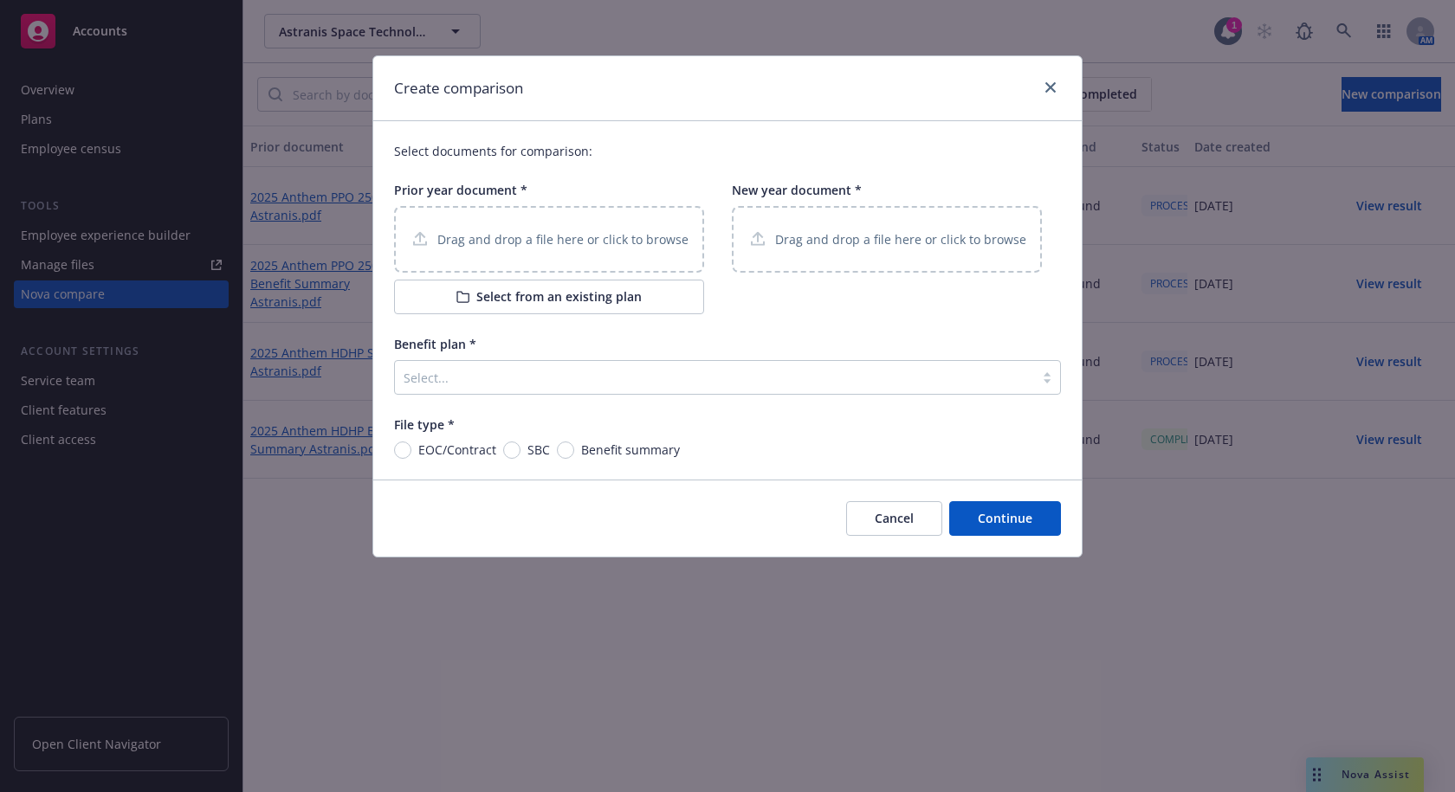
click at [556, 241] on p "Drag and drop a file here or click to browse" at bounding box center [562, 239] width 251 height 18
click at [845, 251] on div "Drag and drop a file here or click to browse" at bounding box center [887, 239] width 310 height 67
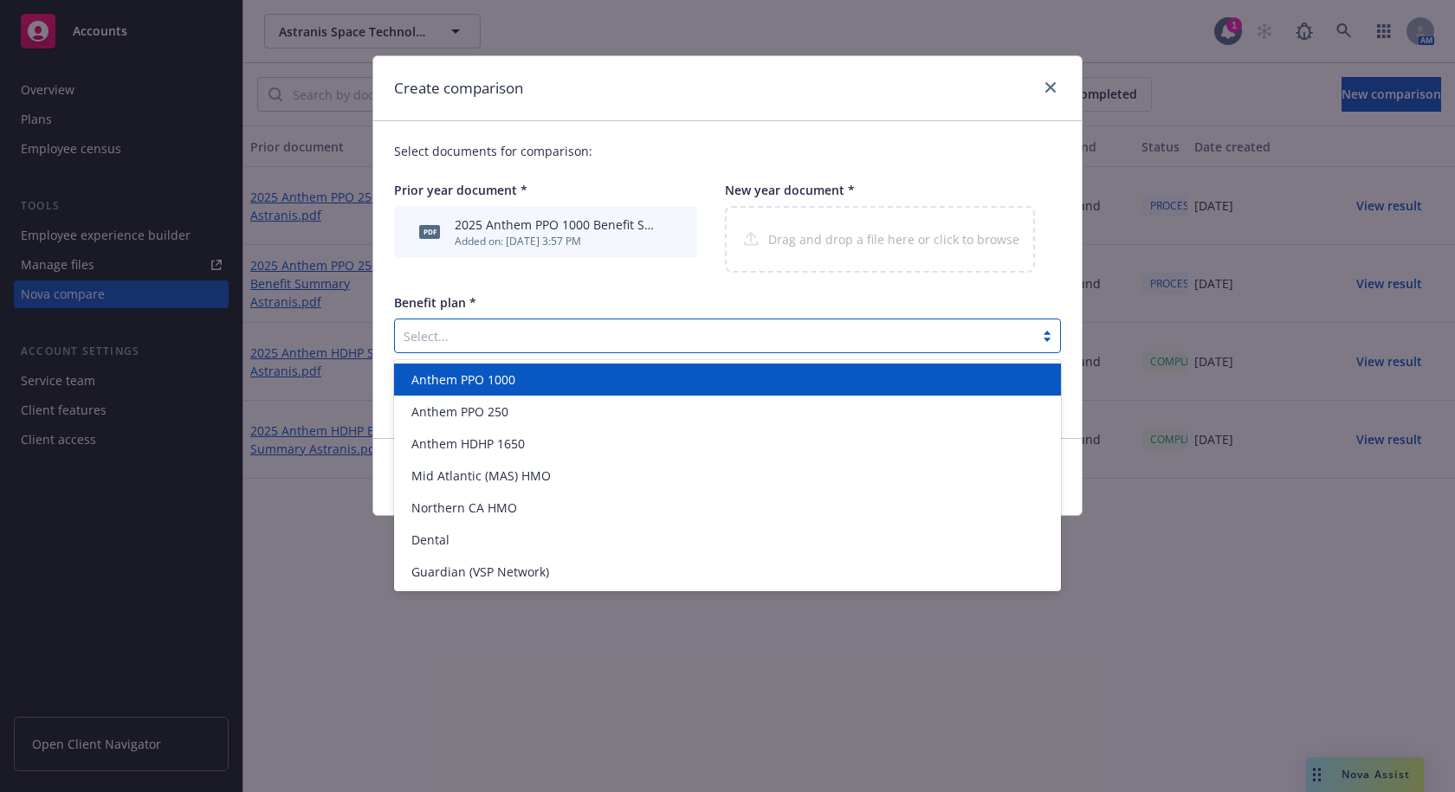
click at [511, 328] on div at bounding box center [714, 336] width 622 height 21
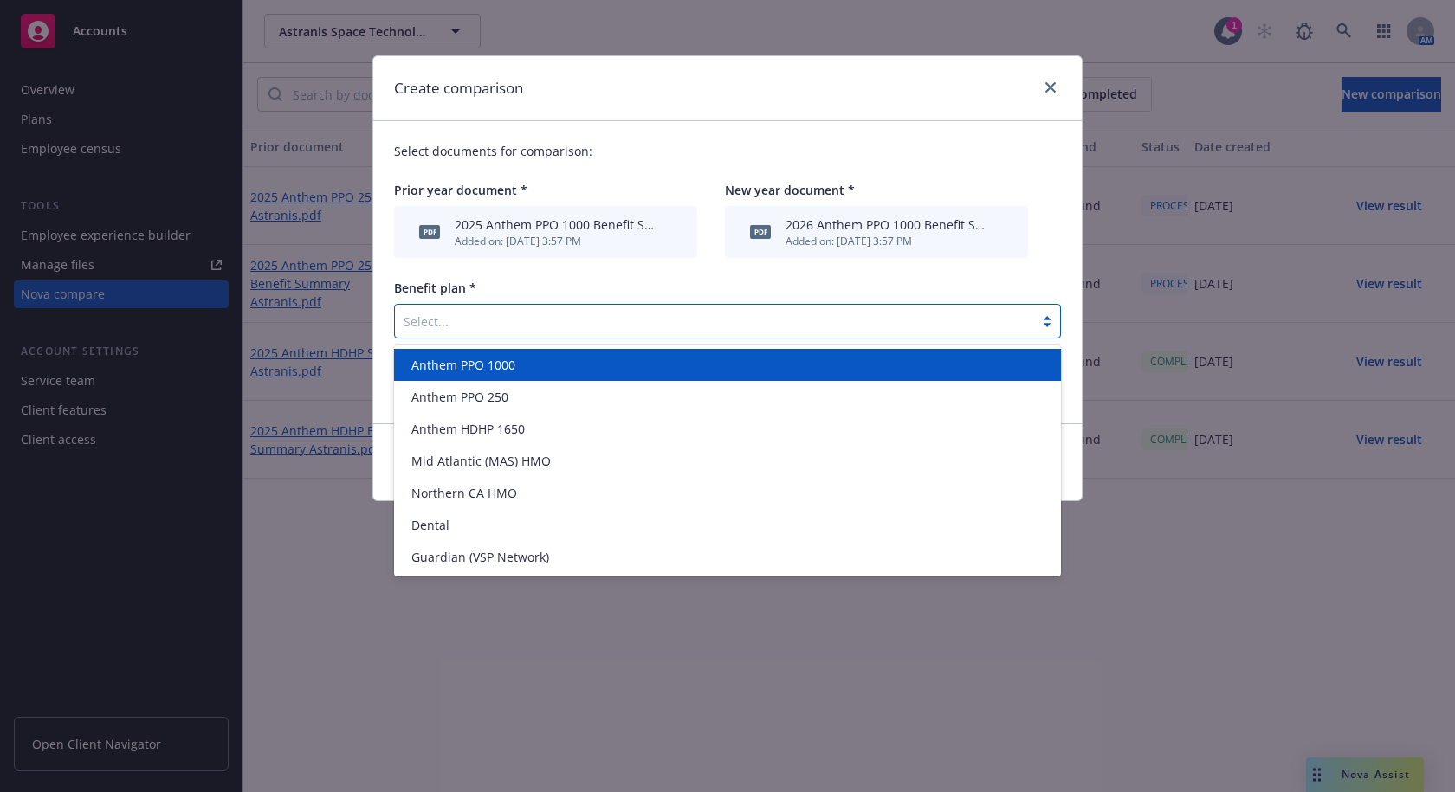
click at [490, 365] on span "Anthem PPO 1000" at bounding box center [463, 365] width 104 height 18
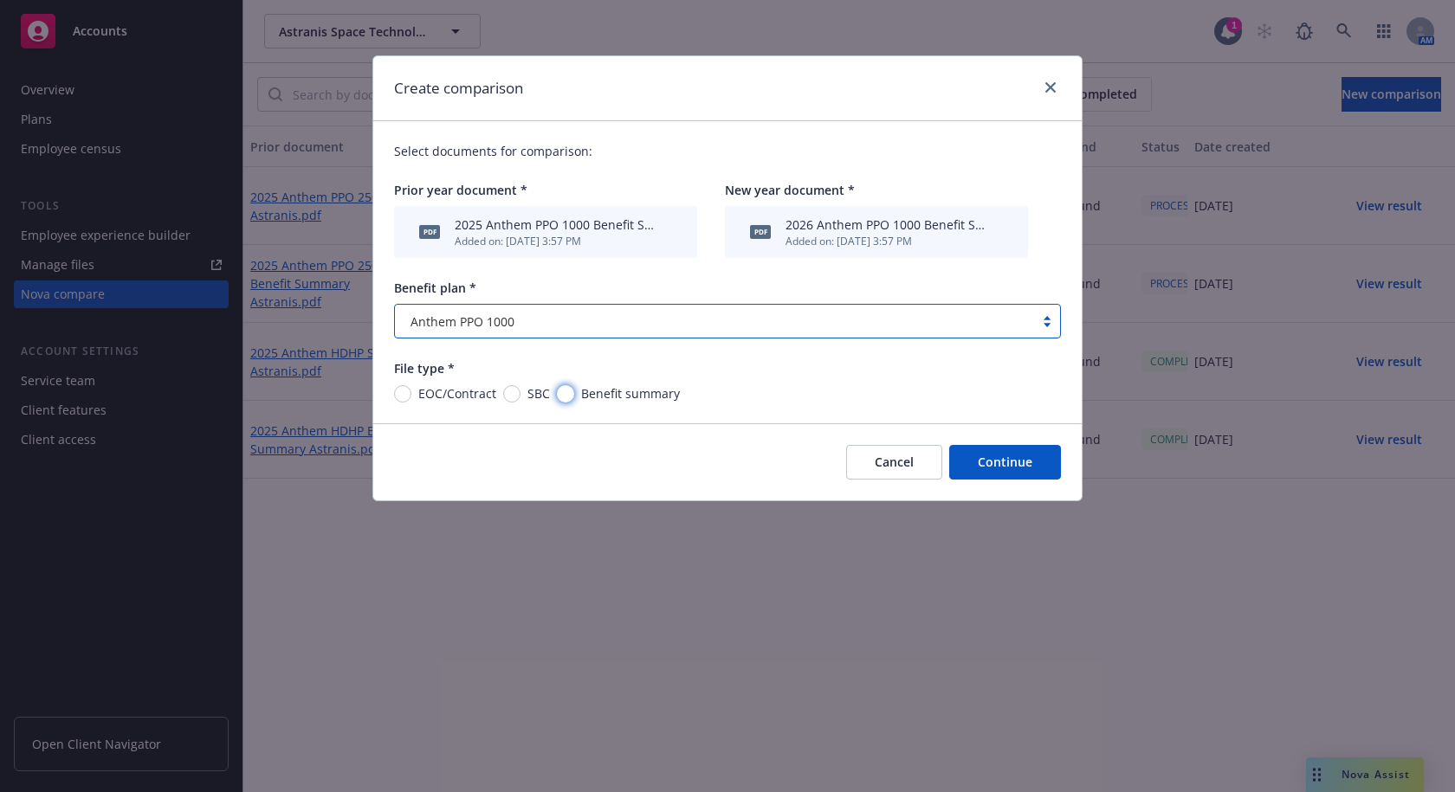
click at [568, 398] on input "Benefit summary" at bounding box center [565, 393] width 17 height 17
radio input "true"
click at [1007, 466] on button "Continue" at bounding box center [1005, 462] width 112 height 35
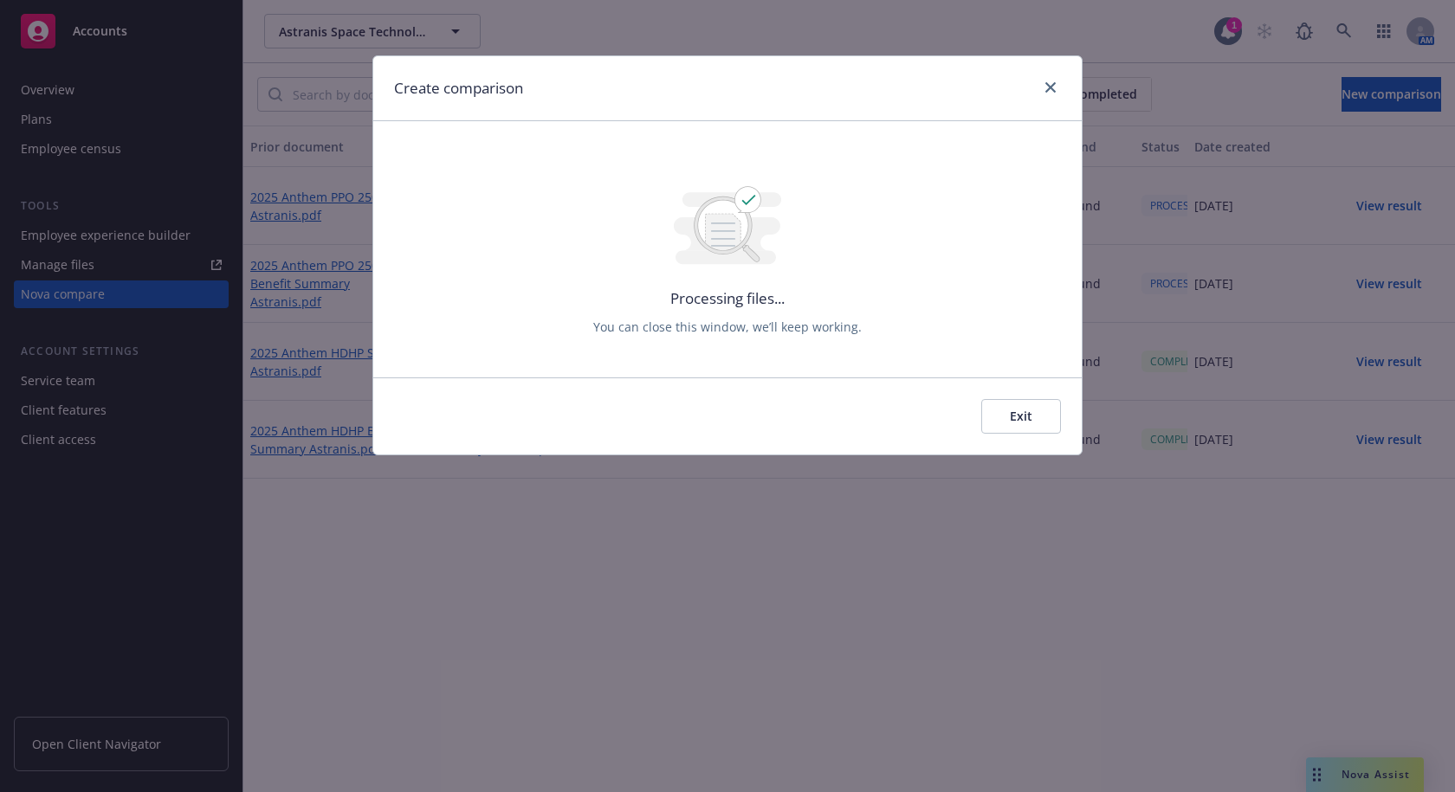
click at [1027, 426] on button "Exit" at bounding box center [1021, 416] width 80 height 35
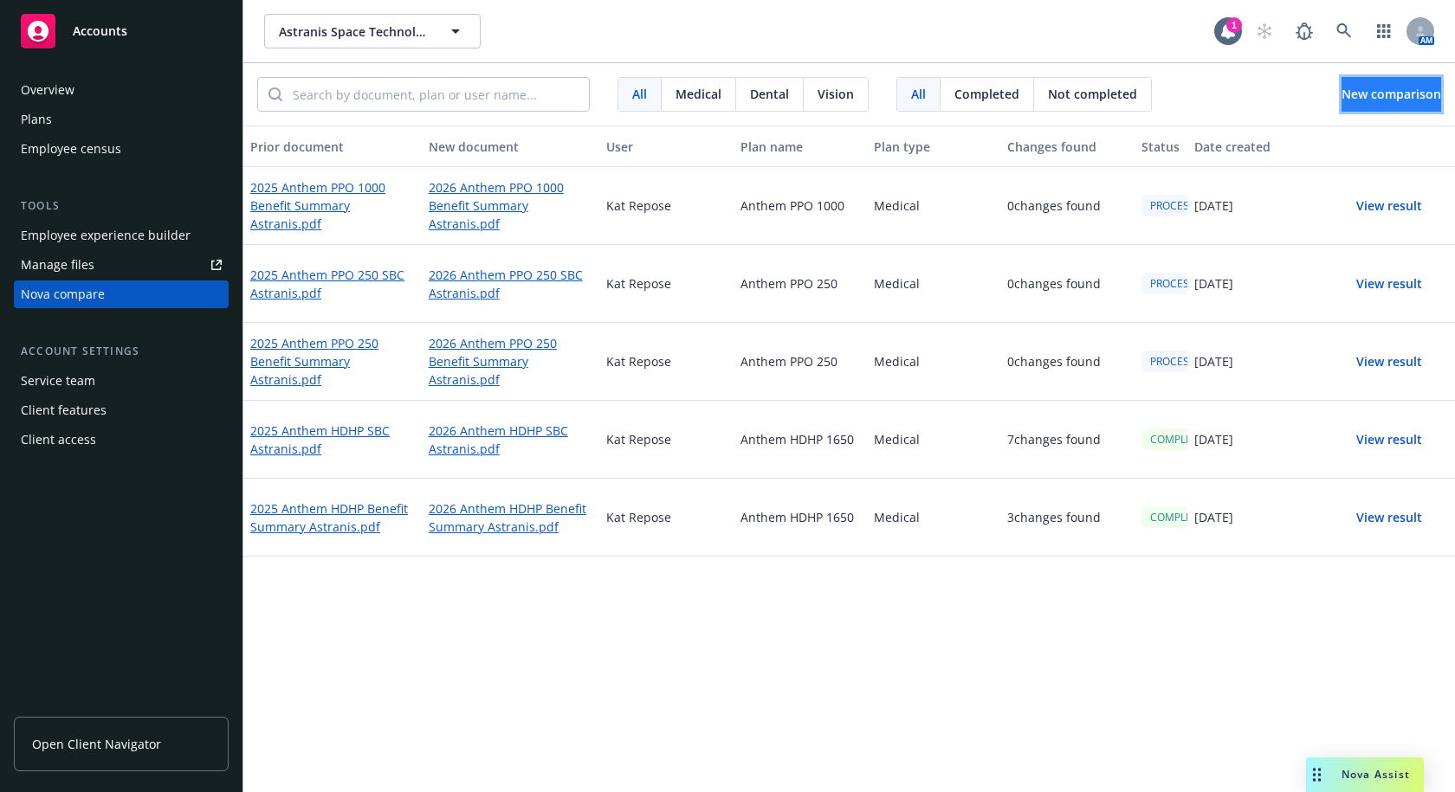
click at [1357, 97] on span "New comparison" at bounding box center [1391, 94] width 100 height 16
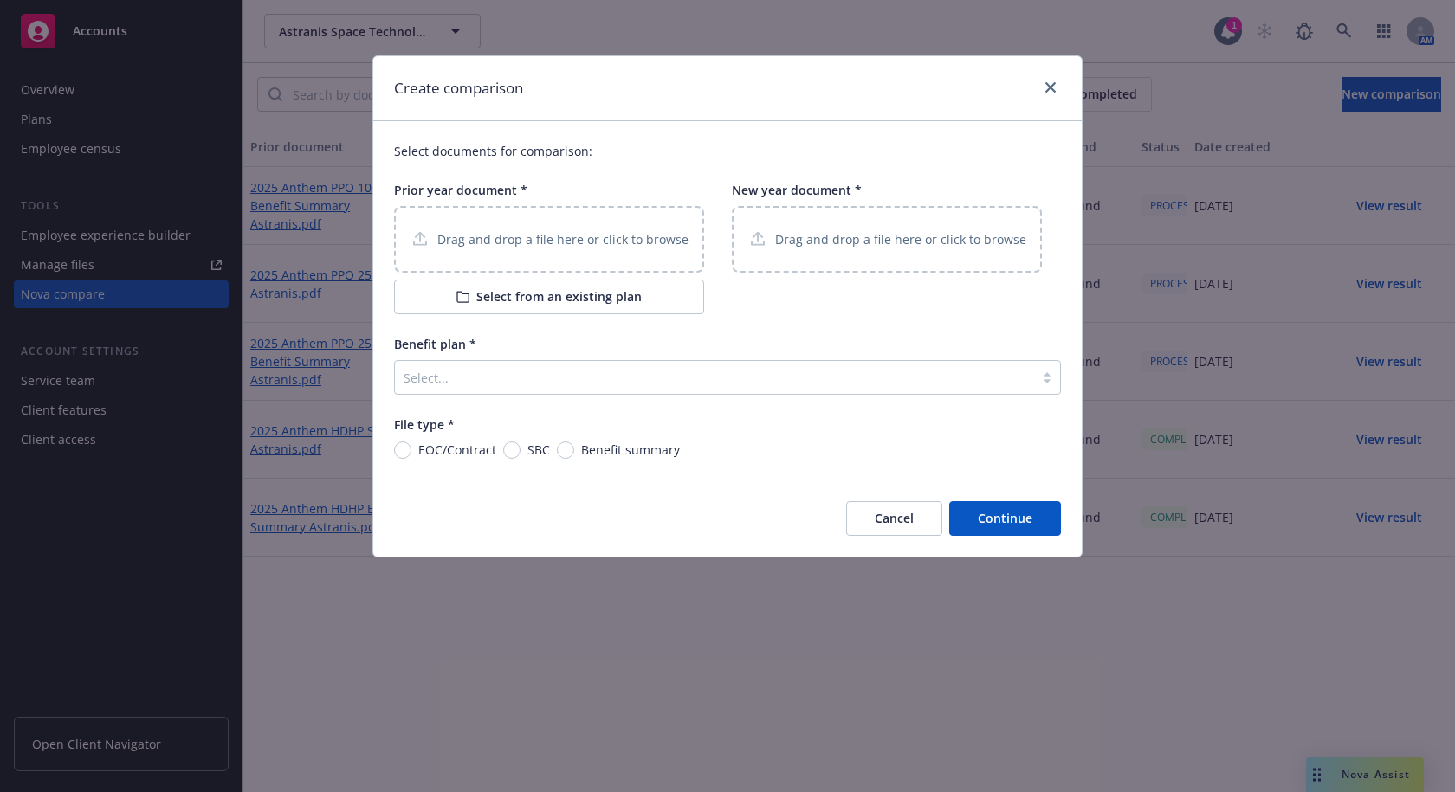
click at [856, 247] on p "Drag and drop a file here or click to browse" at bounding box center [900, 239] width 251 height 18
click at [557, 251] on div "Drag and drop a file here or click to browse" at bounding box center [549, 239] width 310 height 67
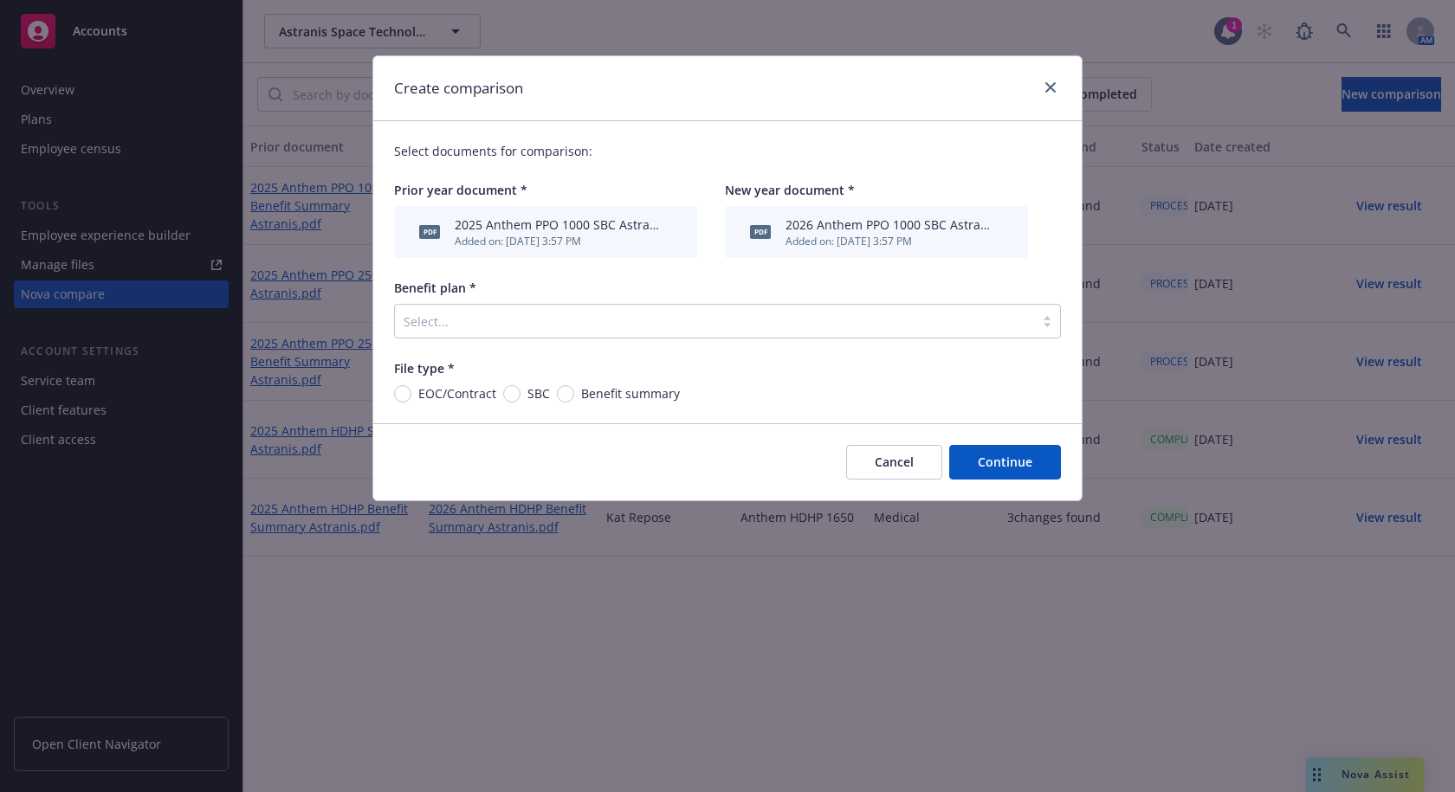
click at [694, 322] on div at bounding box center [714, 321] width 622 height 21
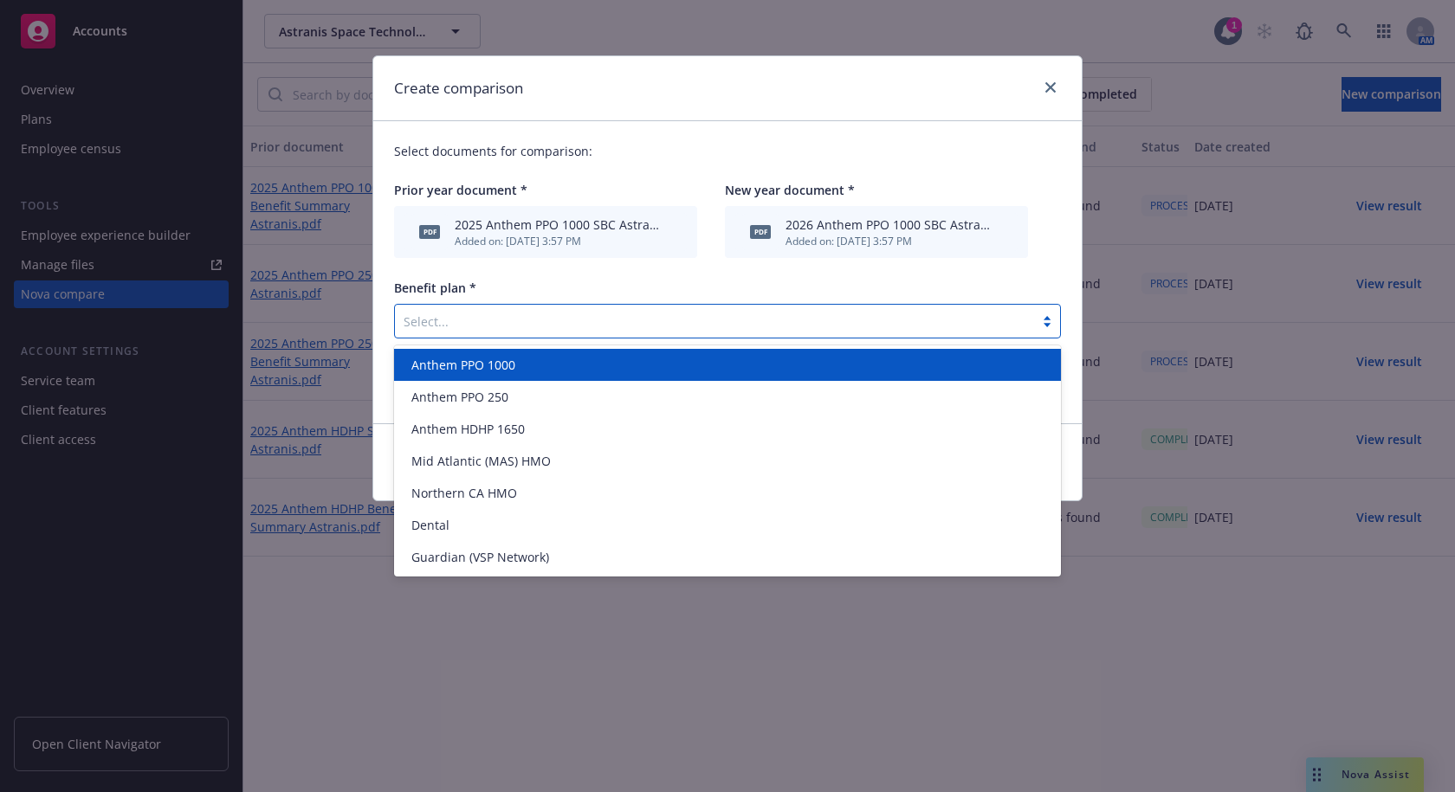
click at [510, 363] on span "Anthem PPO 1000" at bounding box center [463, 365] width 104 height 18
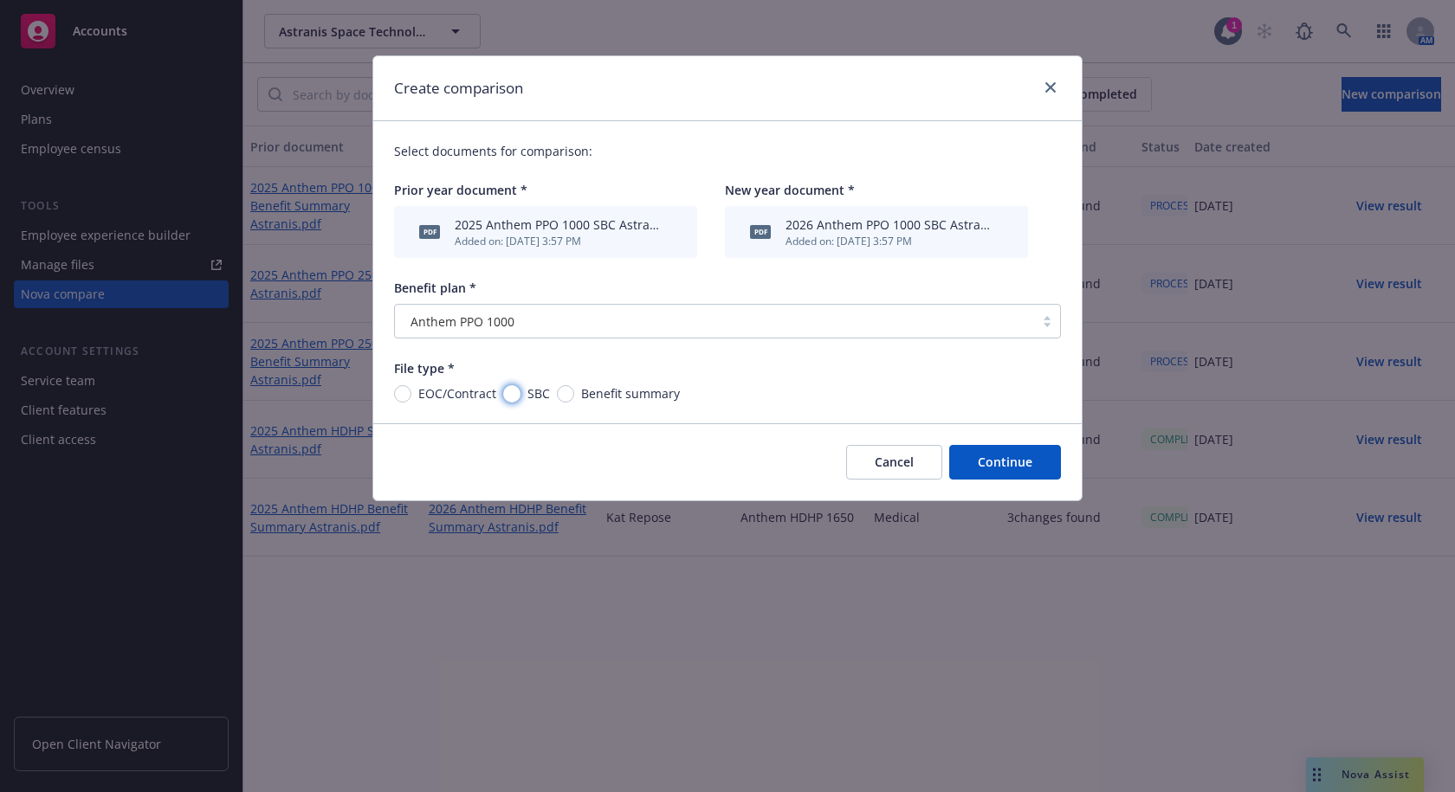
click at [515, 397] on input "SBC" at bounding box center [511, 393] width 17 height 17
radio input "true"
click at [990, 465] on button "Continue" at bounding box center [1005, 462] width 112 height 35
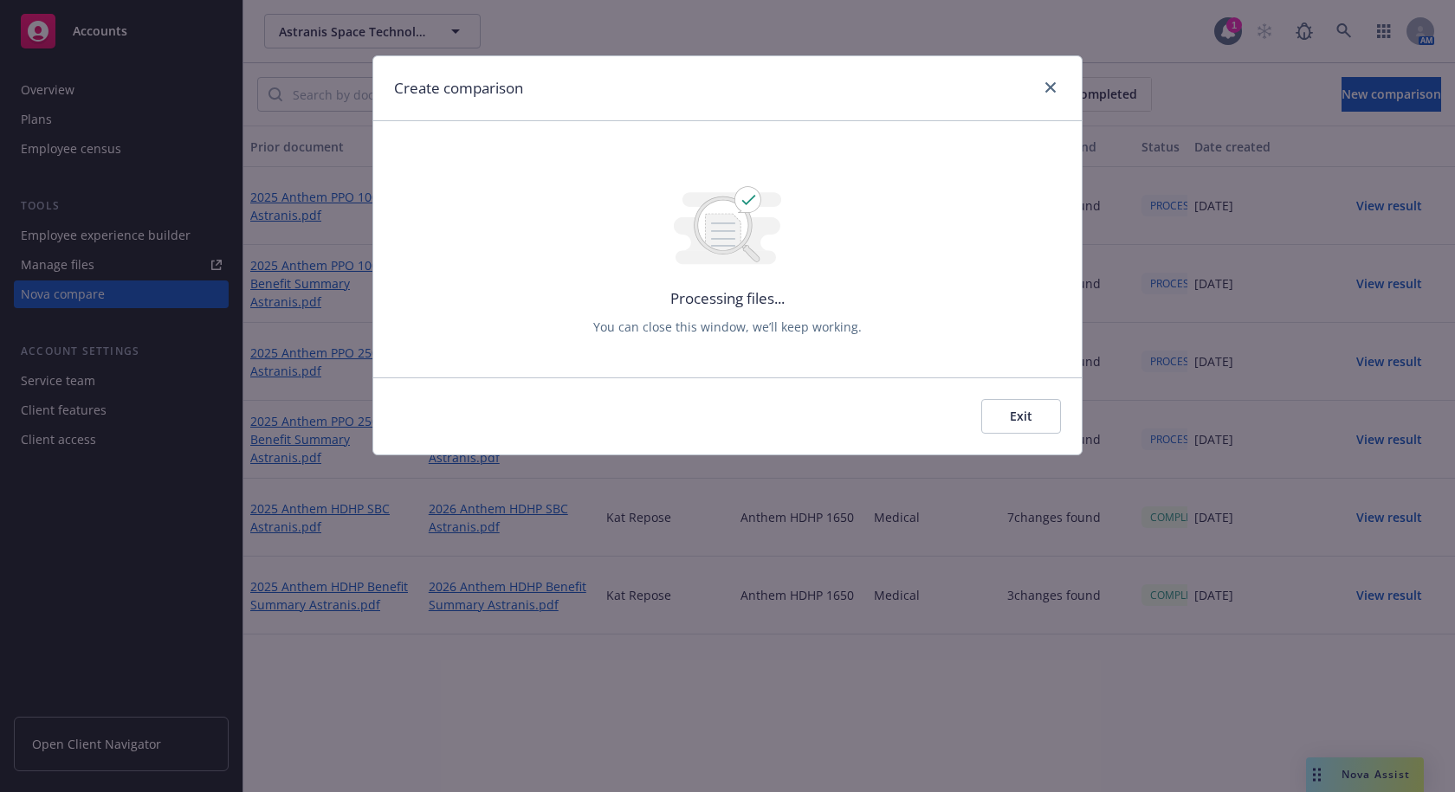
click at [1030, 416] on button "Exit" at bounding box center [1021, 416] width 80 height 35
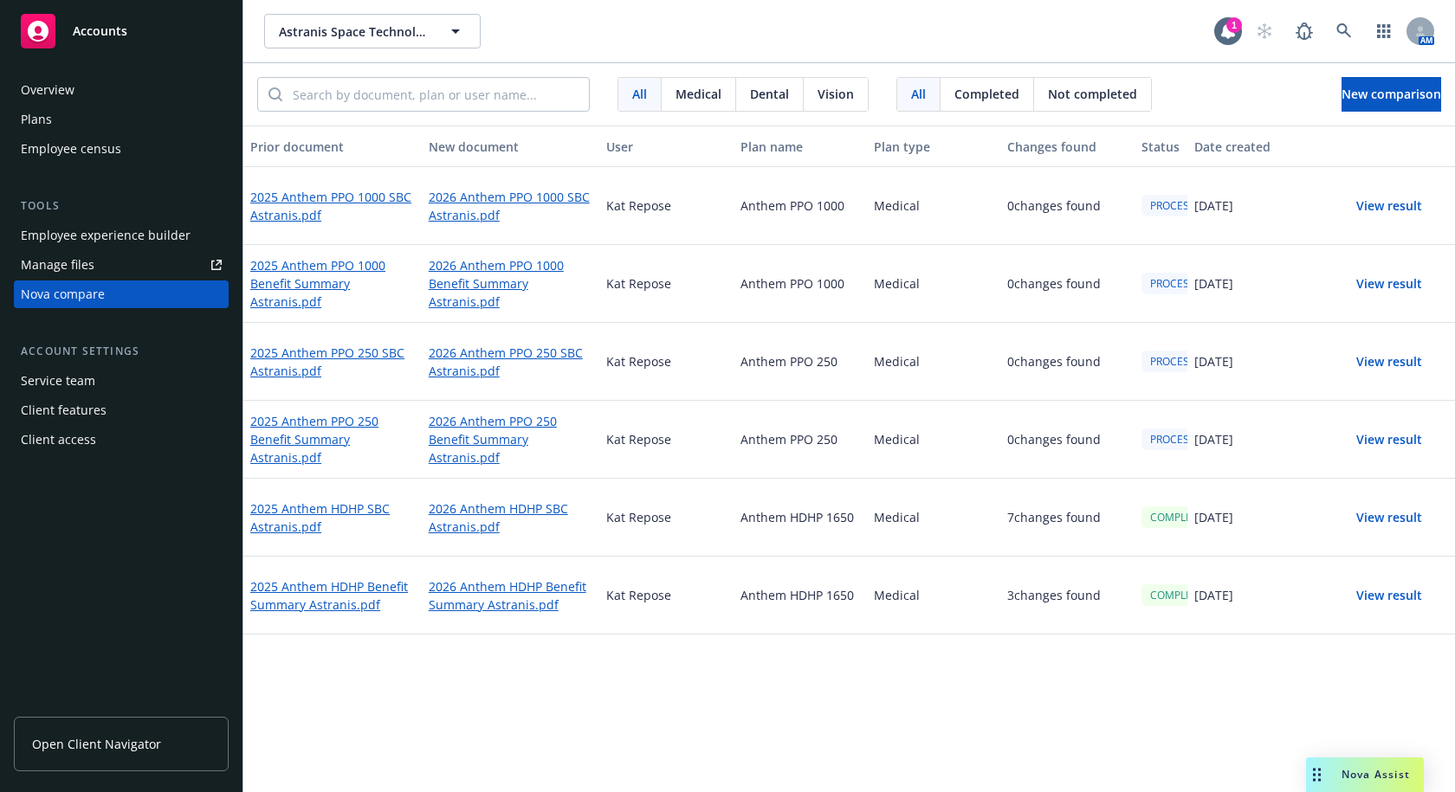
click at [1402, 597] on button "View result" at bounding box center [1388, 595] width 121 height 35
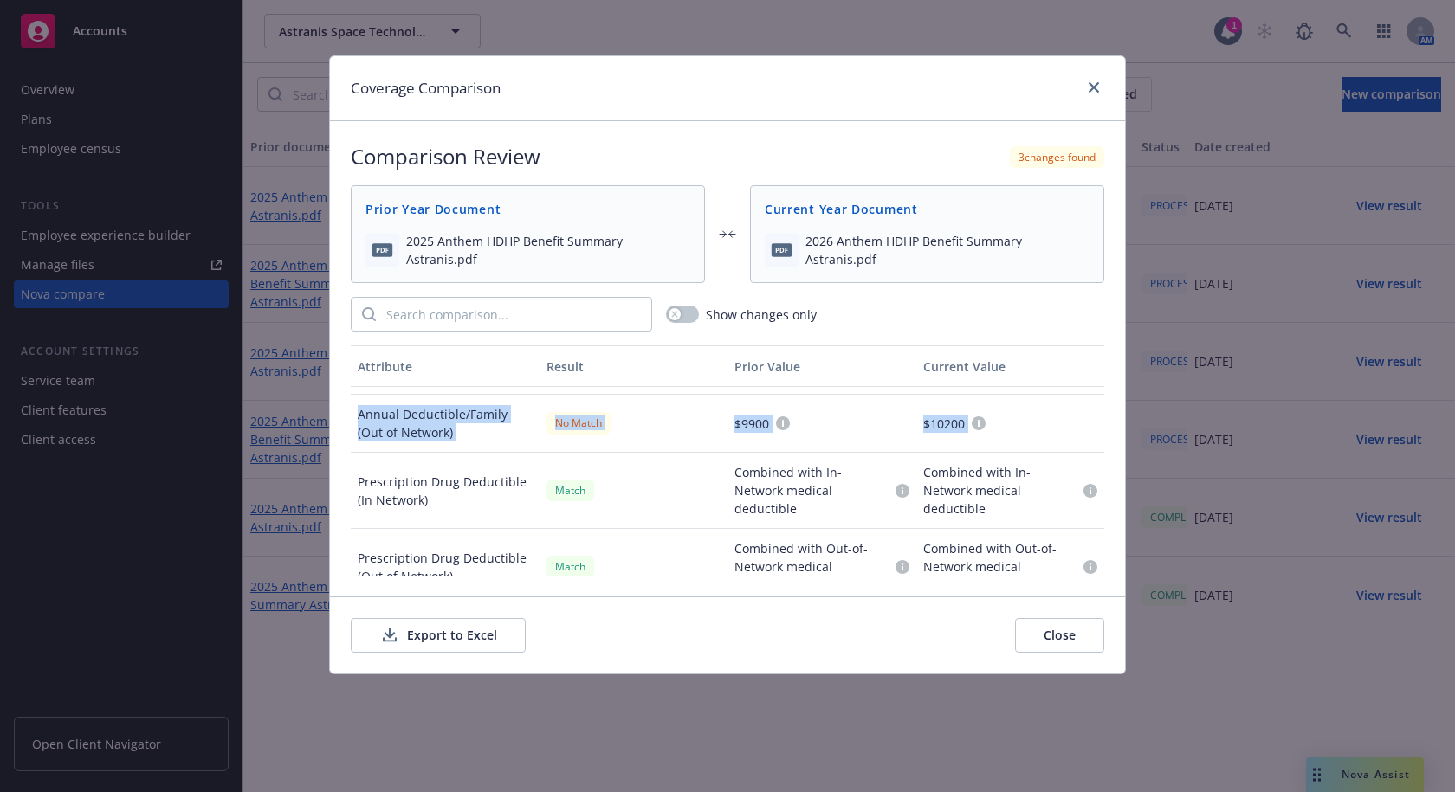
scroll to position [128, 0]
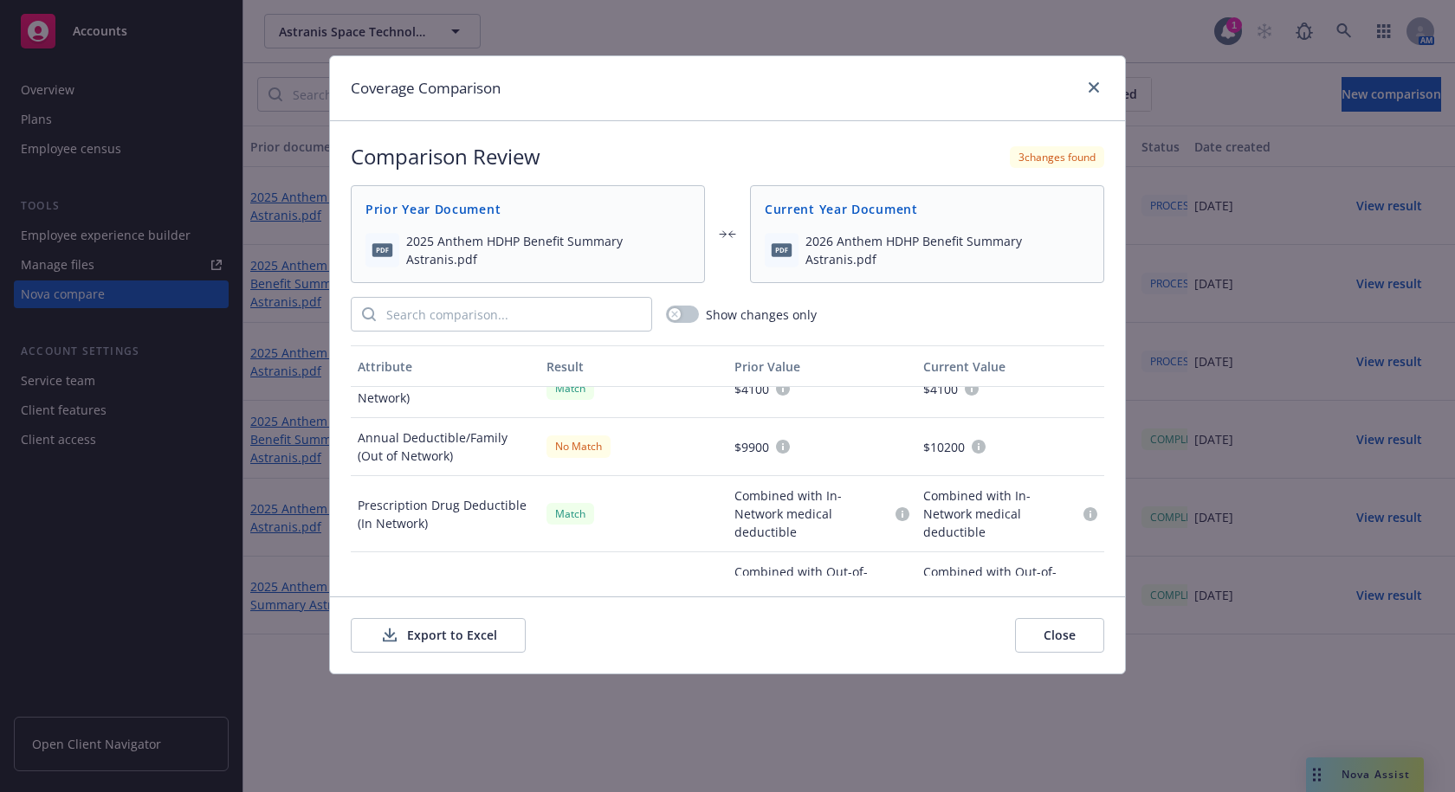
drag, startPoint x: 355, startPoint y: 407, endPoint x: 968, endPoint y: 423, distance: 613.2
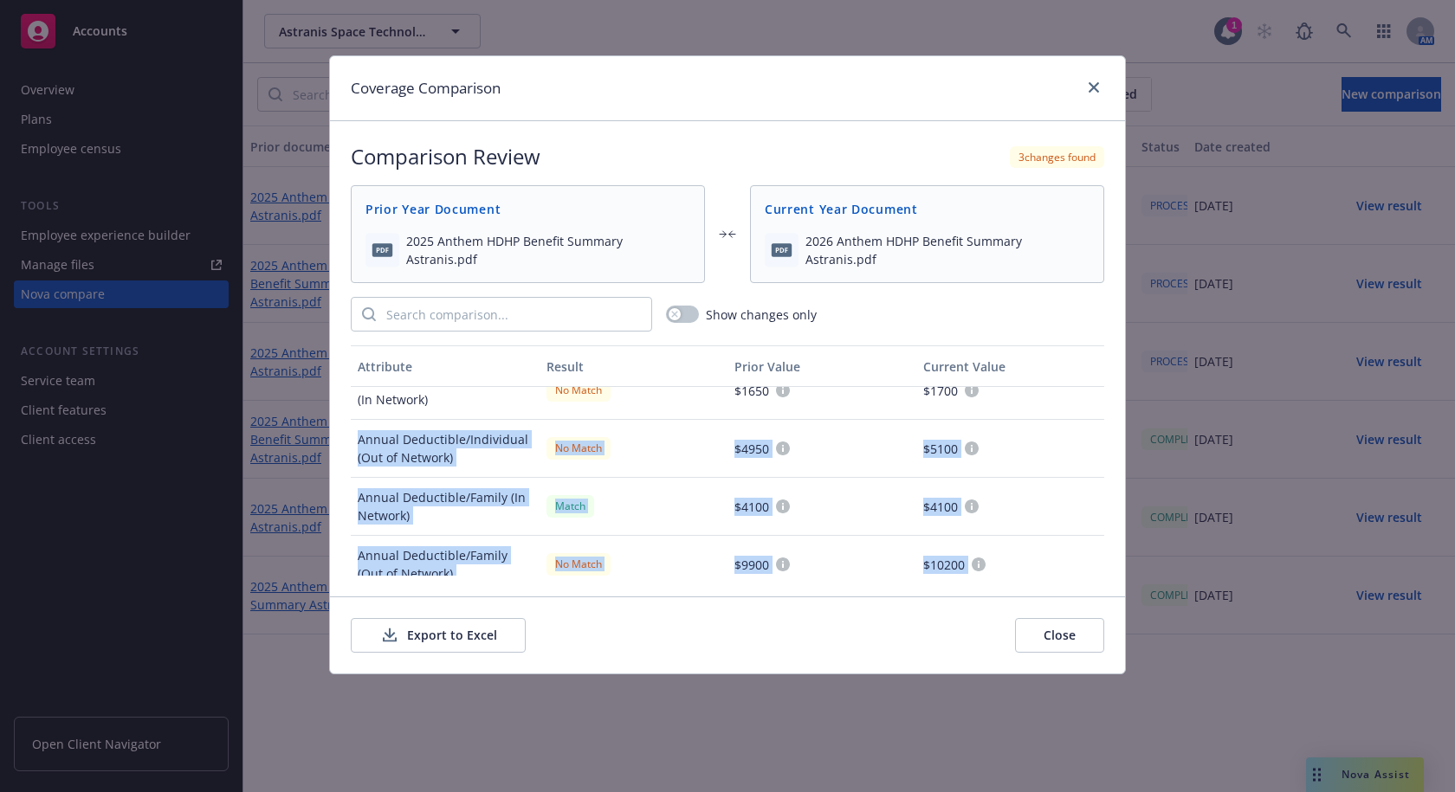
scroll to position [5, 0]
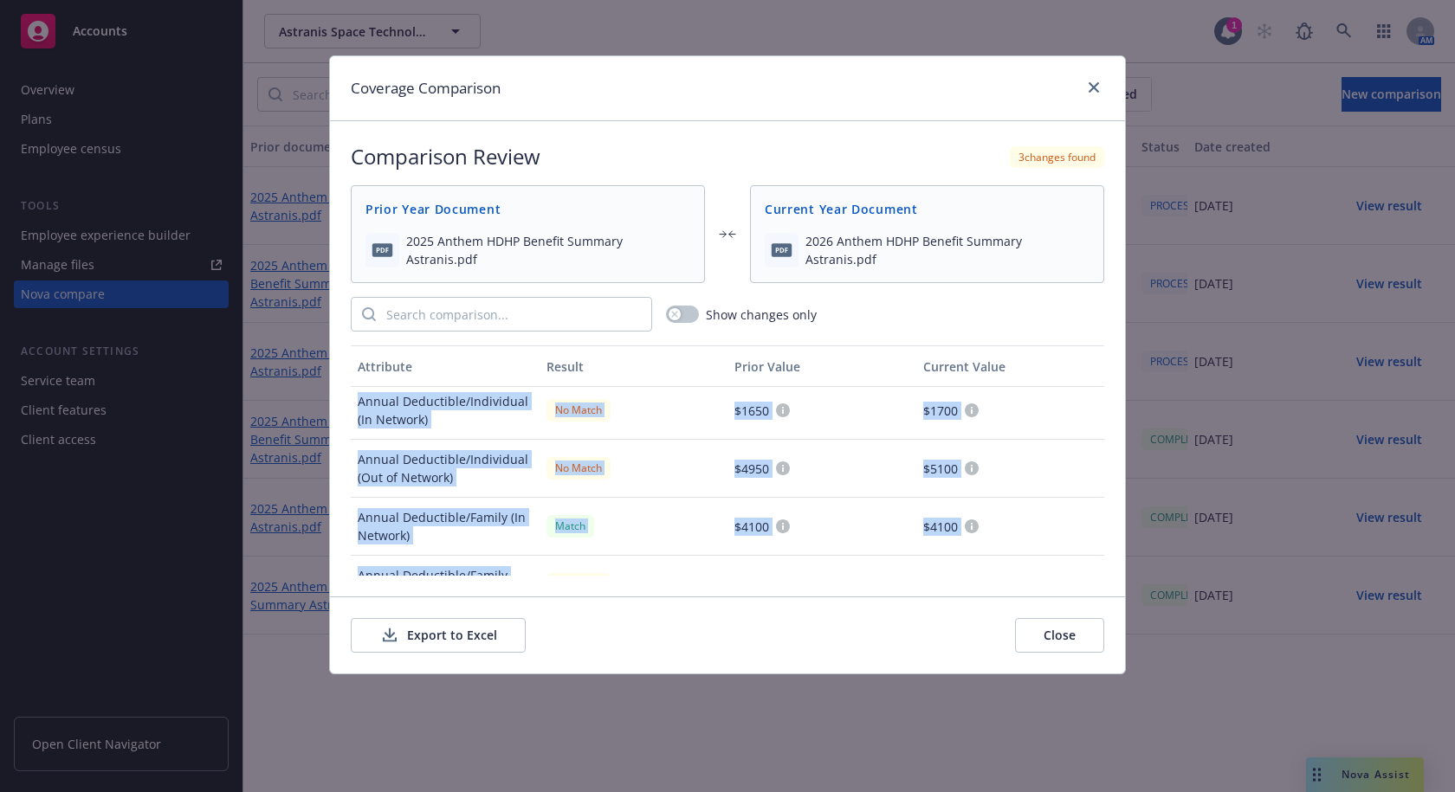
drag, startPoint x: 991, startPoint y: 463, endPoint x: 358, endPoint y: 396, distance: 636.5
copy div "Annual Deductible/Individual (In Network) No Match $1650 $1700 Annual Deductibl…"
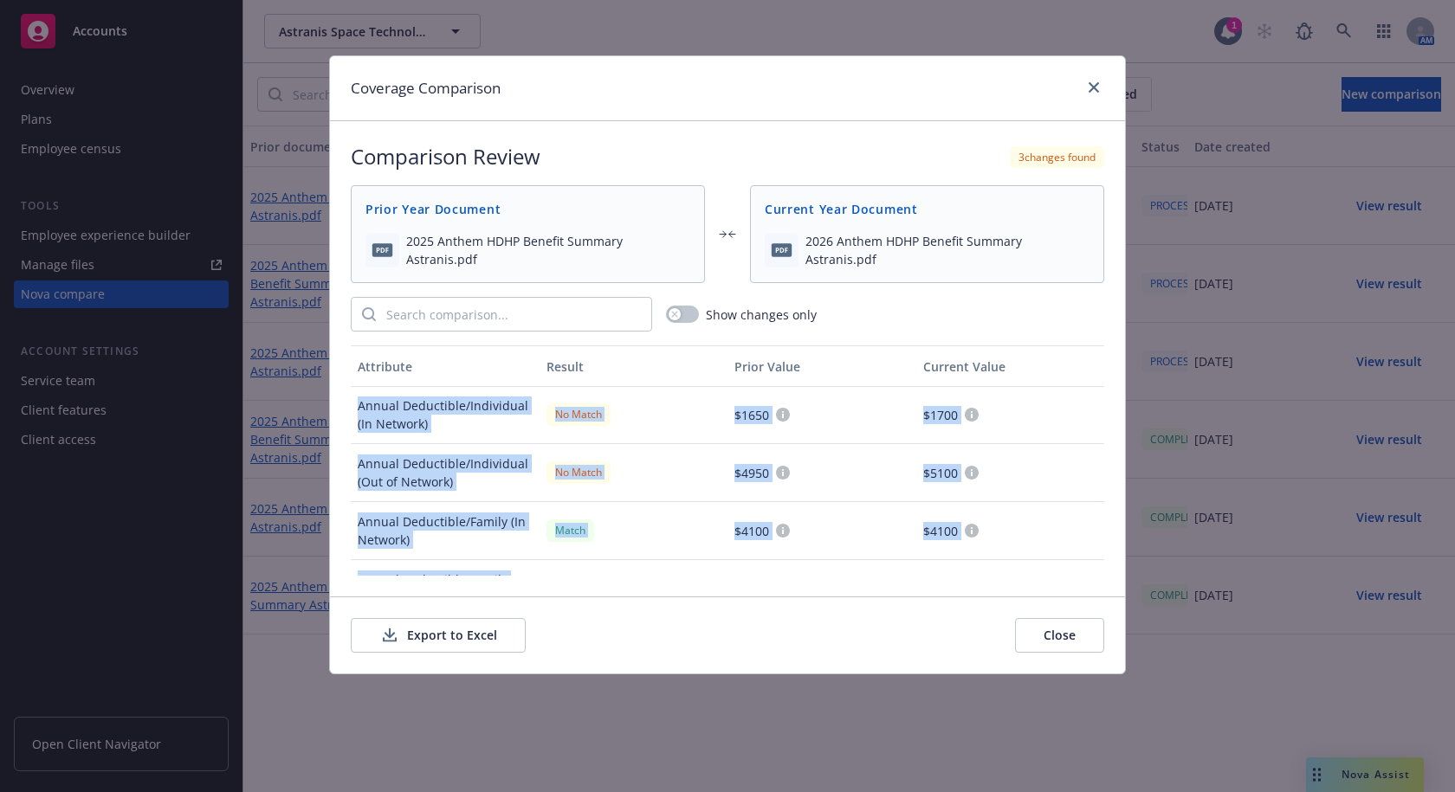
scroll to position [0, 0]
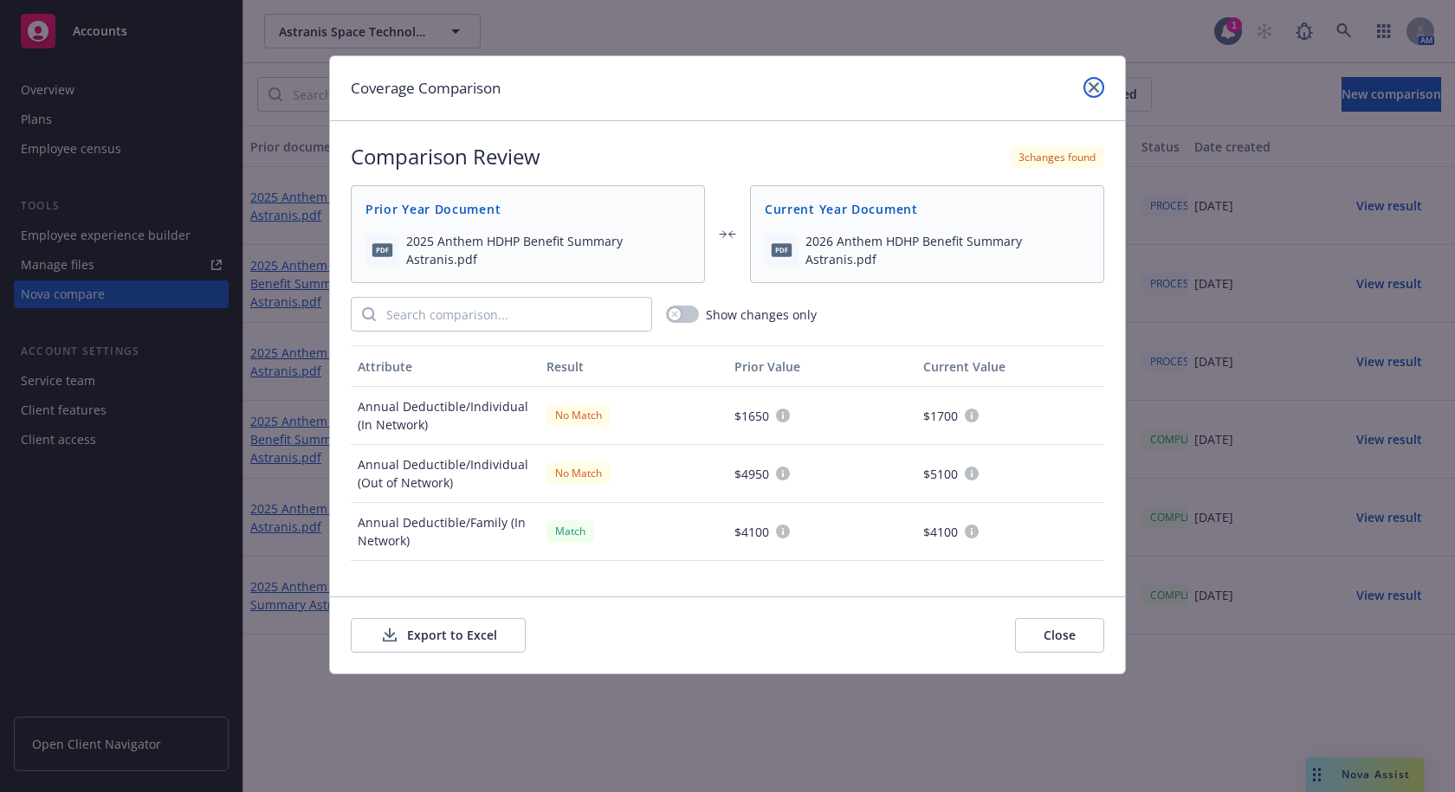
click at [1096, 92] on icon "close" at bounding box center [1093, 87] width 10 height 10
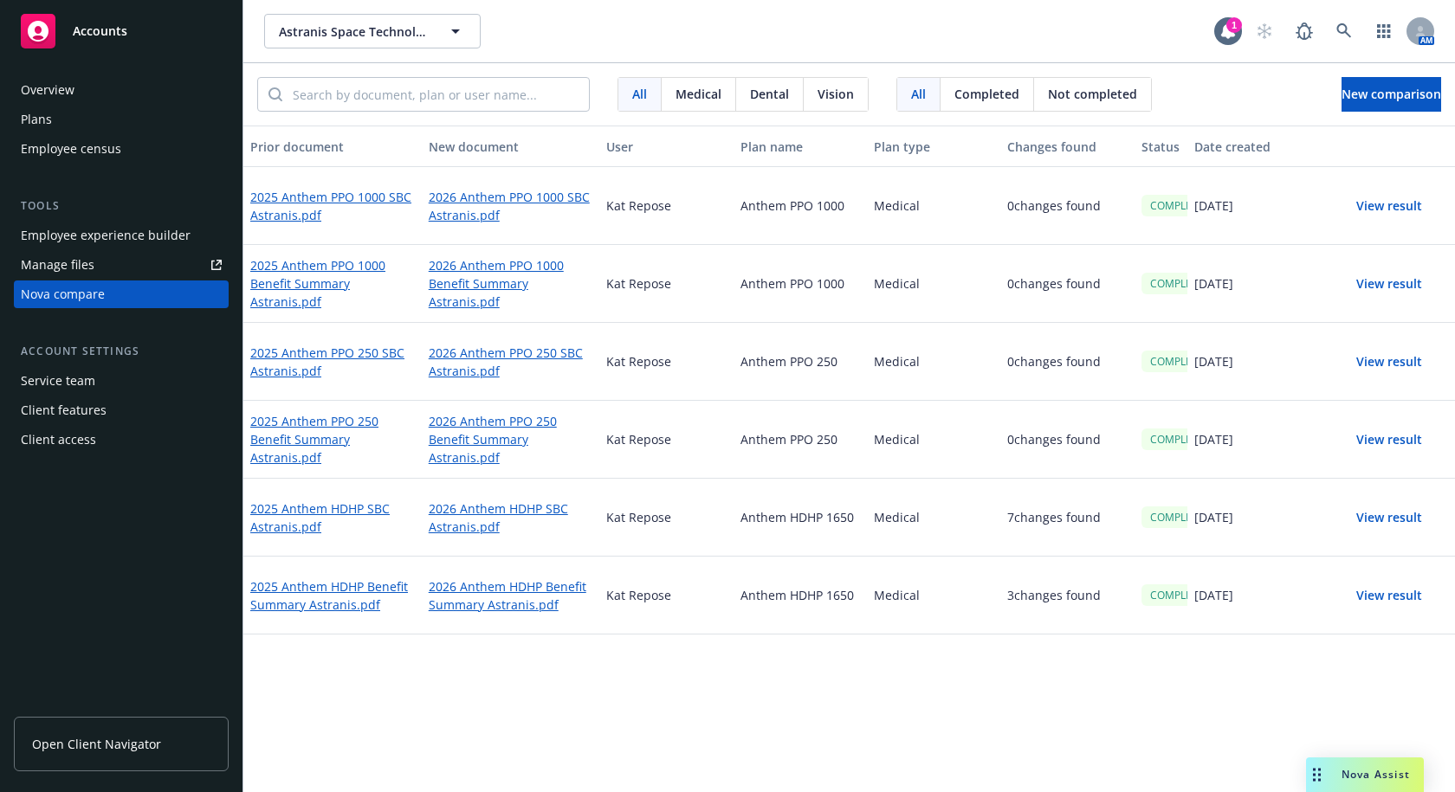
click at [1388, 522] on button "View result" at bounding box center [1388, 517] width 121 height 35
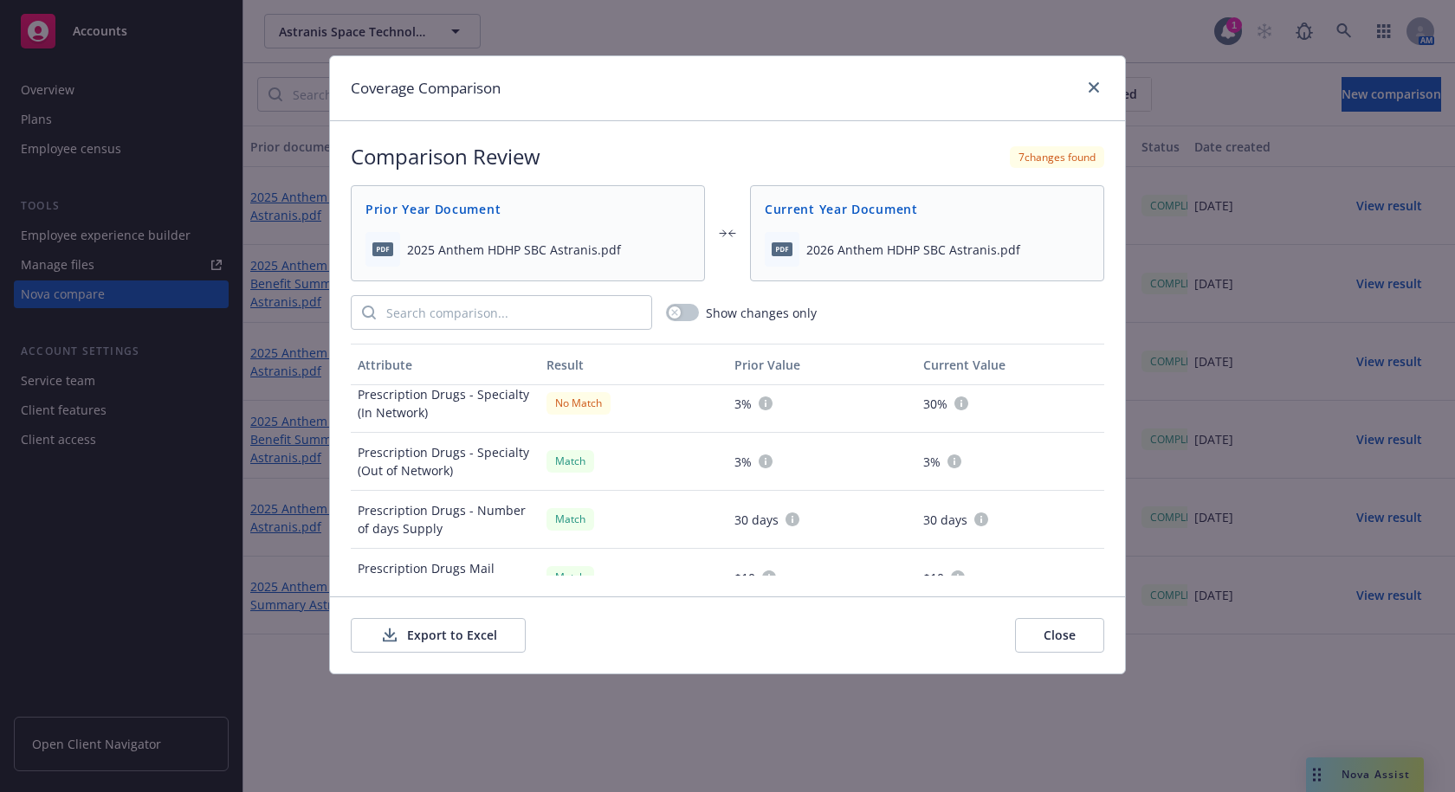
scroll to position [1732, 0]
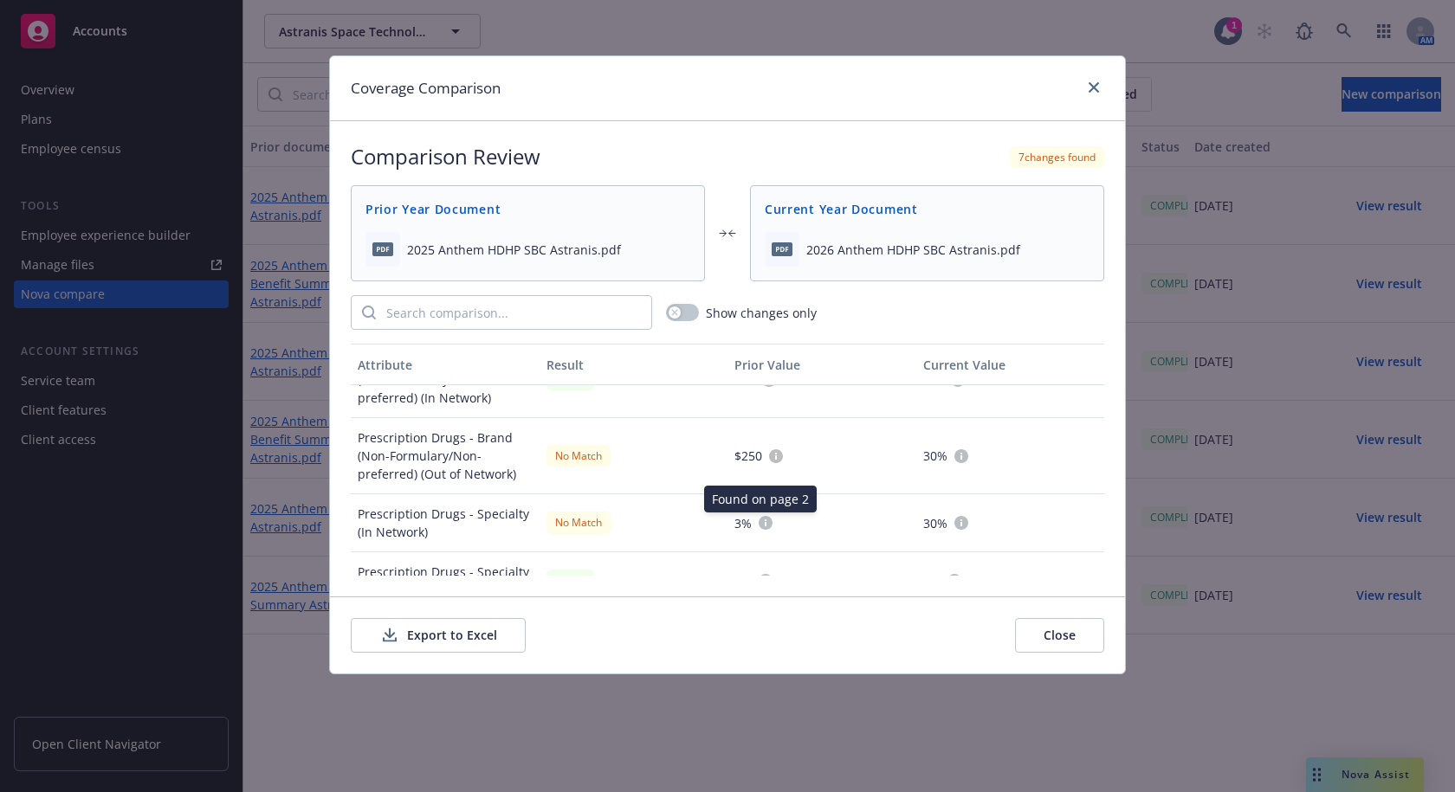
click at [761, 527] on icon at bounding box center [765, 523] width 14 height 14
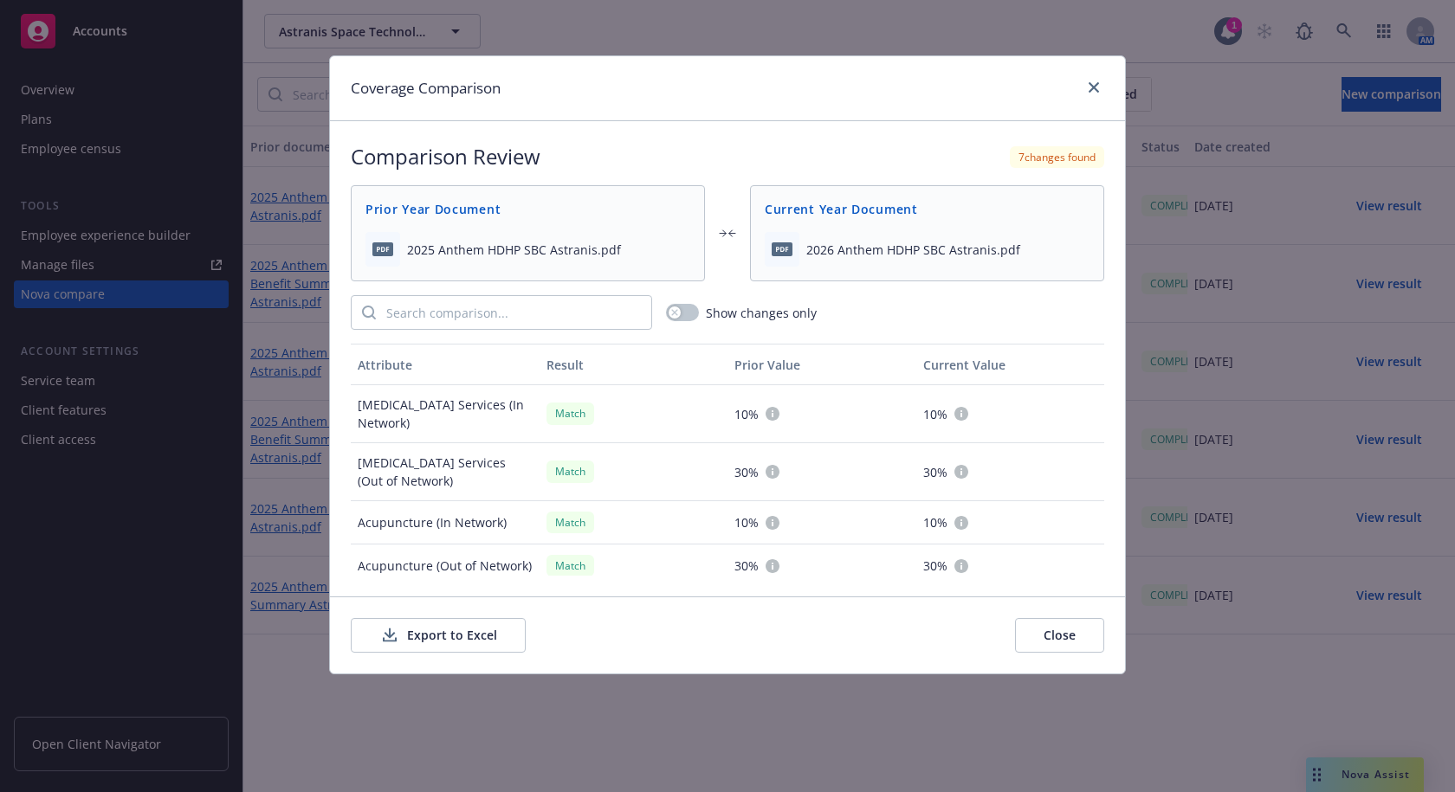
scroll to position [2999, 0]
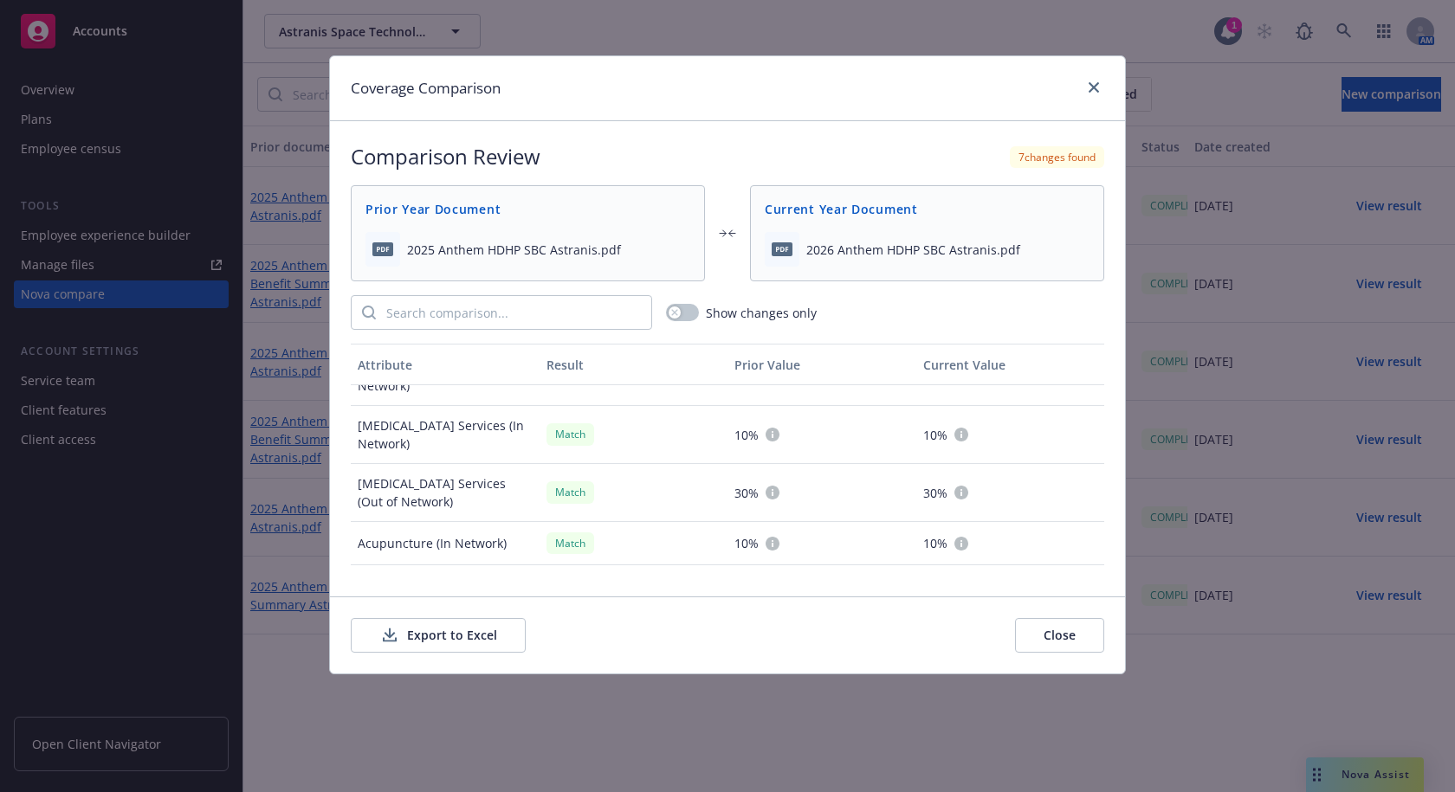
click at [1063, 645] on button "Close" at bounding box center [1059, 635] width 89 height 35
